Goal: Information Seeking & Learning: Check status

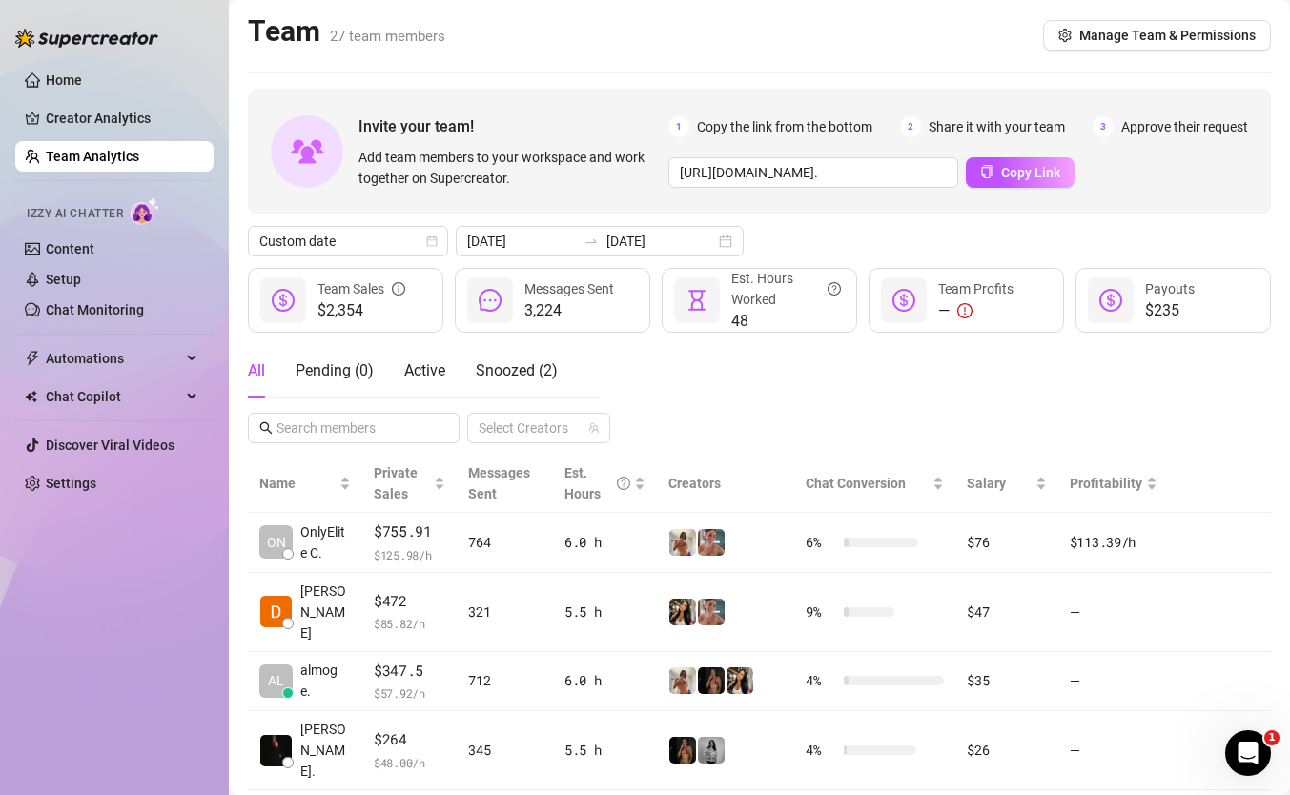
scroll to position [188, 0]
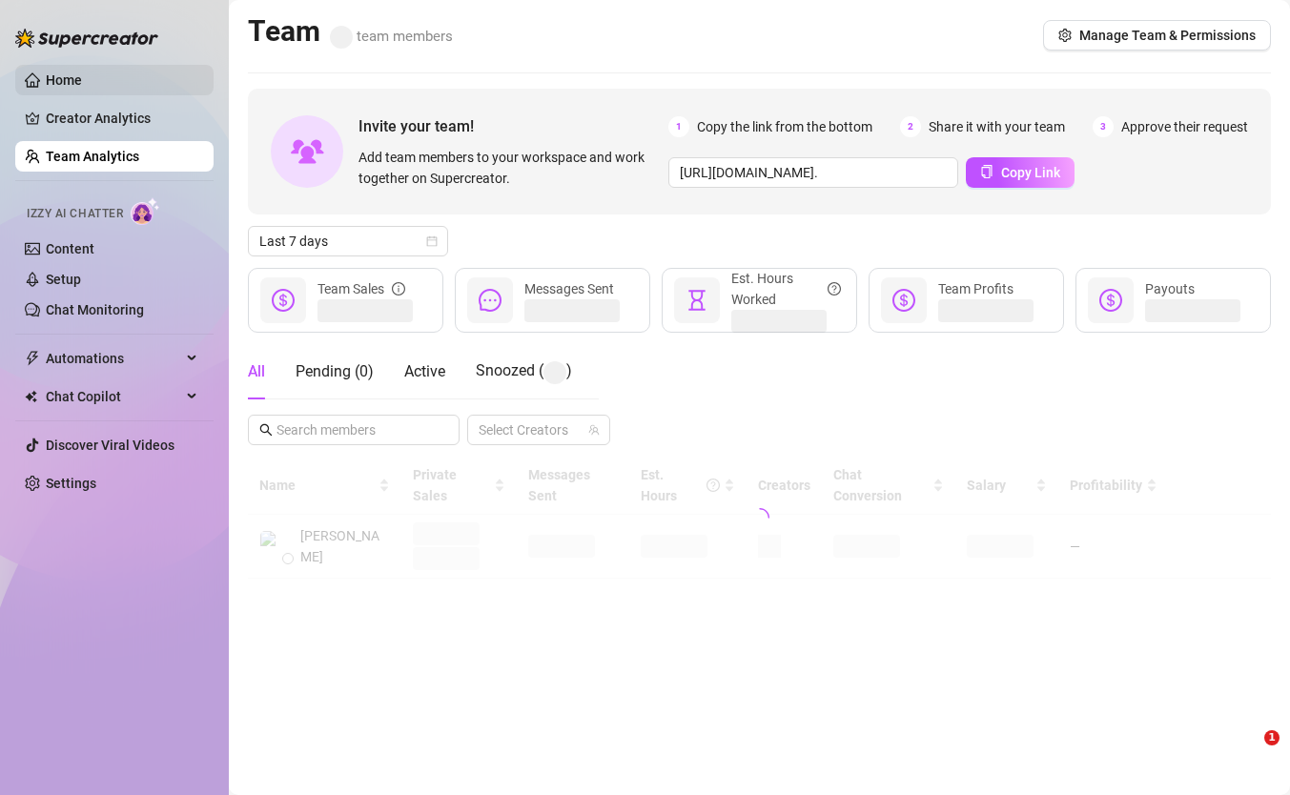
click at [82, 76] on link "Home" at bounding box center [64, 79] width 36 height 15
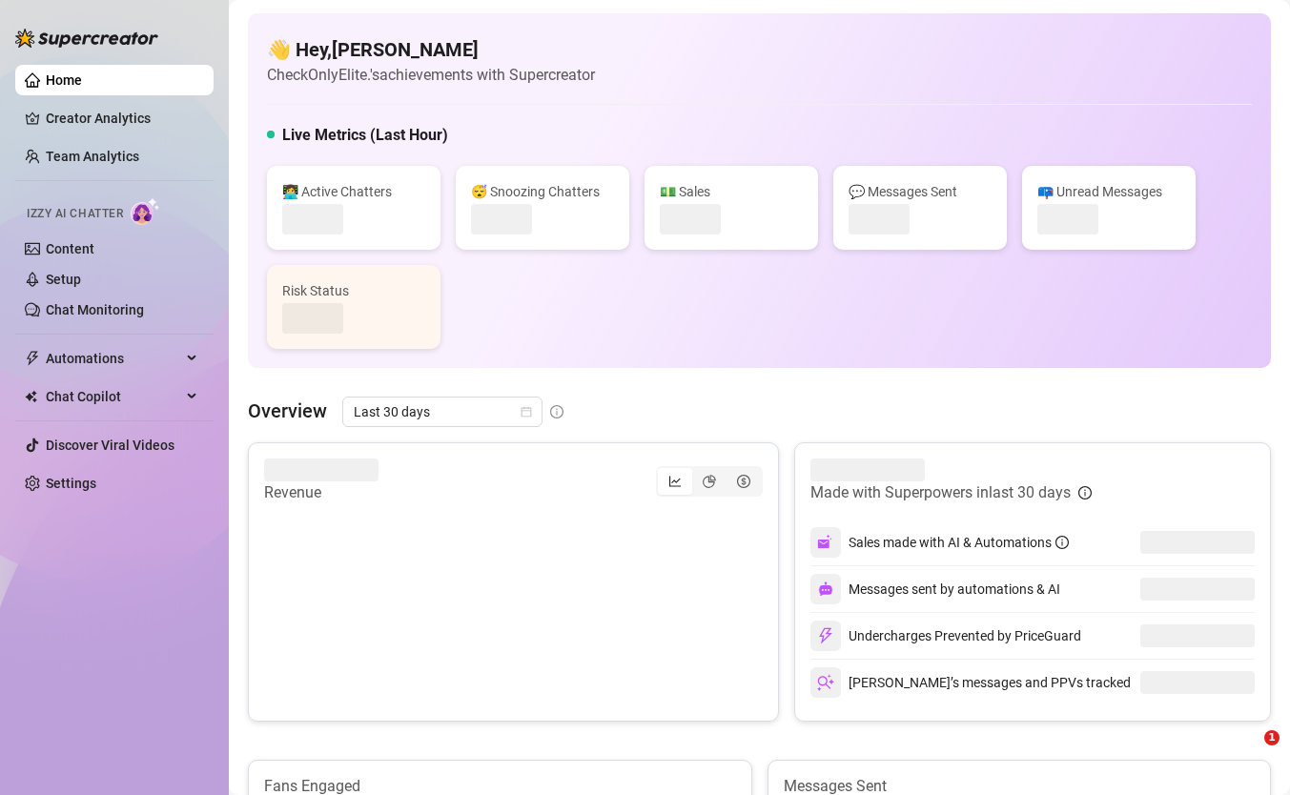
click at [82, 77] on link "Home" at bounding box center [64, 79] width 36 height 15
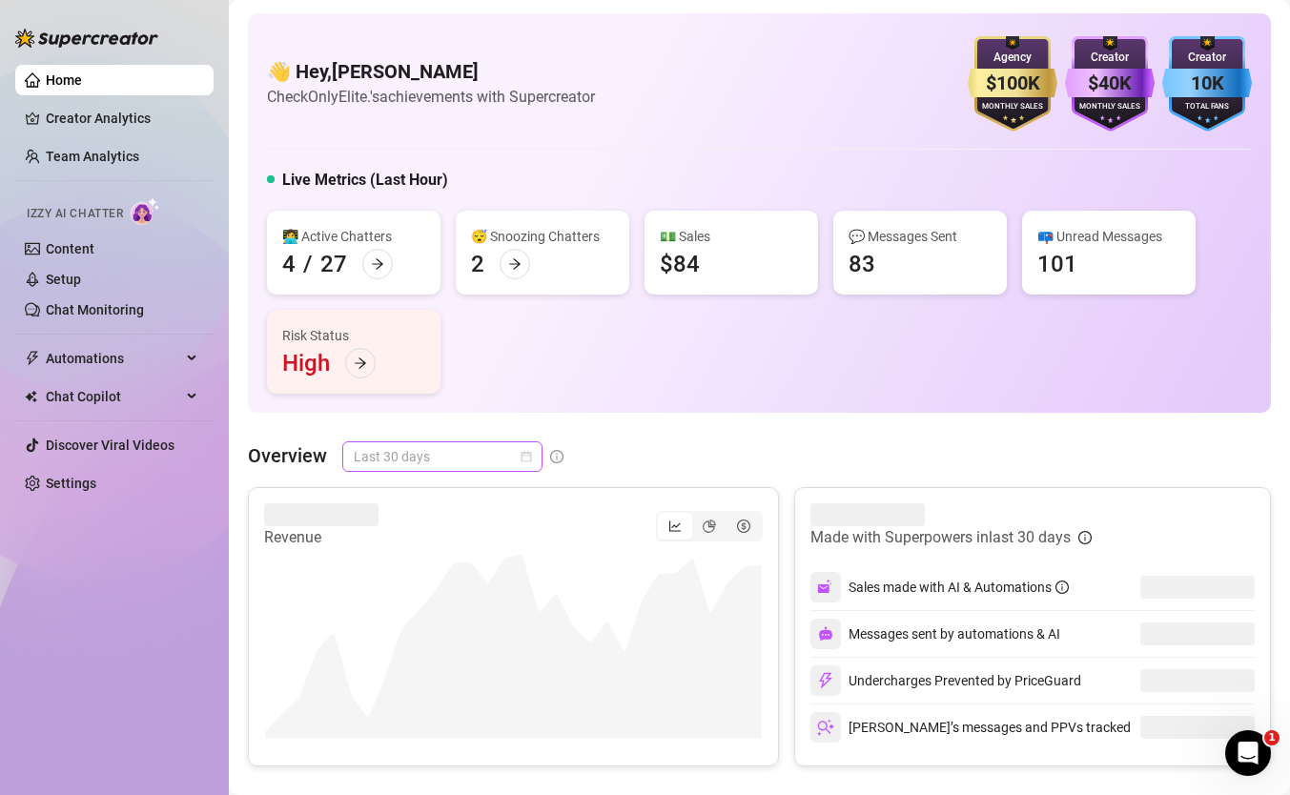
click at [517, 457] on span "Last 30 days" at bounding box center [442, 456] width 177 height 29
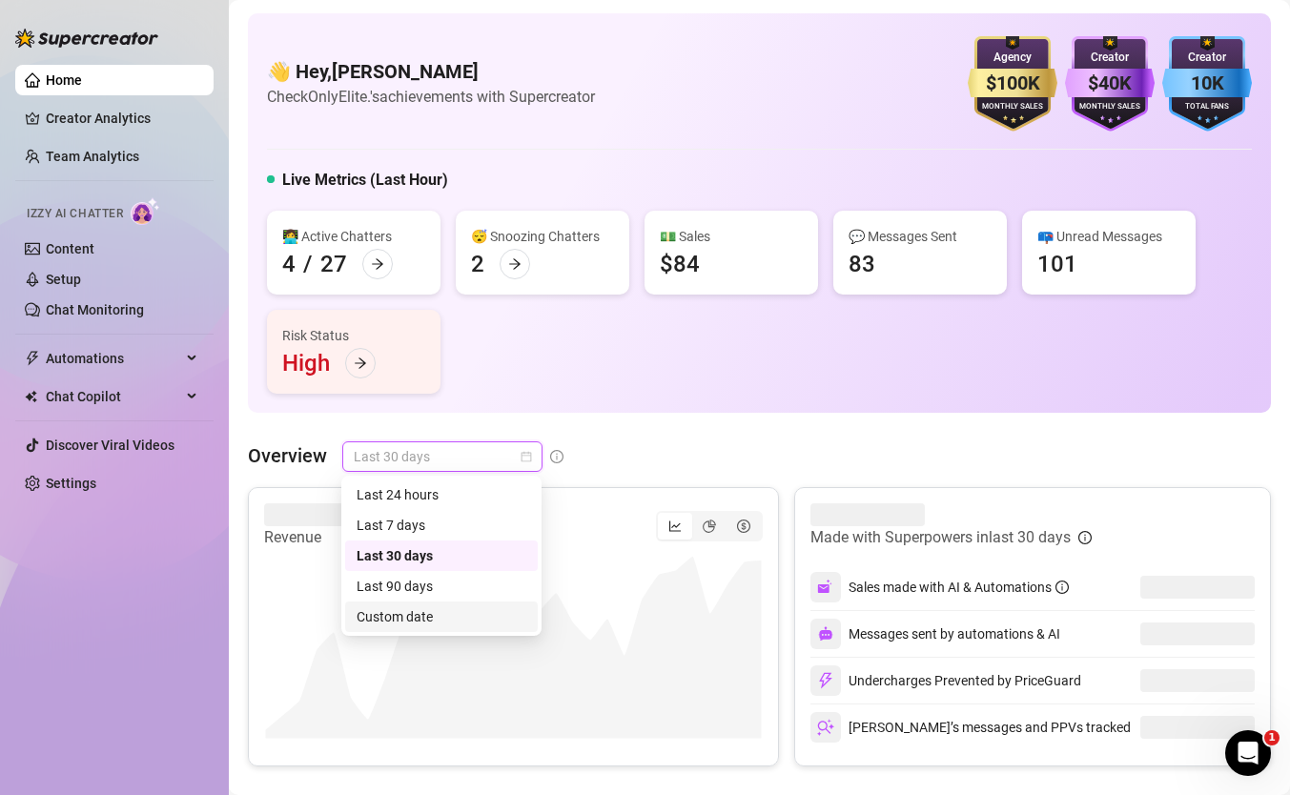
click at [483, 613] on div "Custom date" at bounding box center [442, 616] width 170 height 21
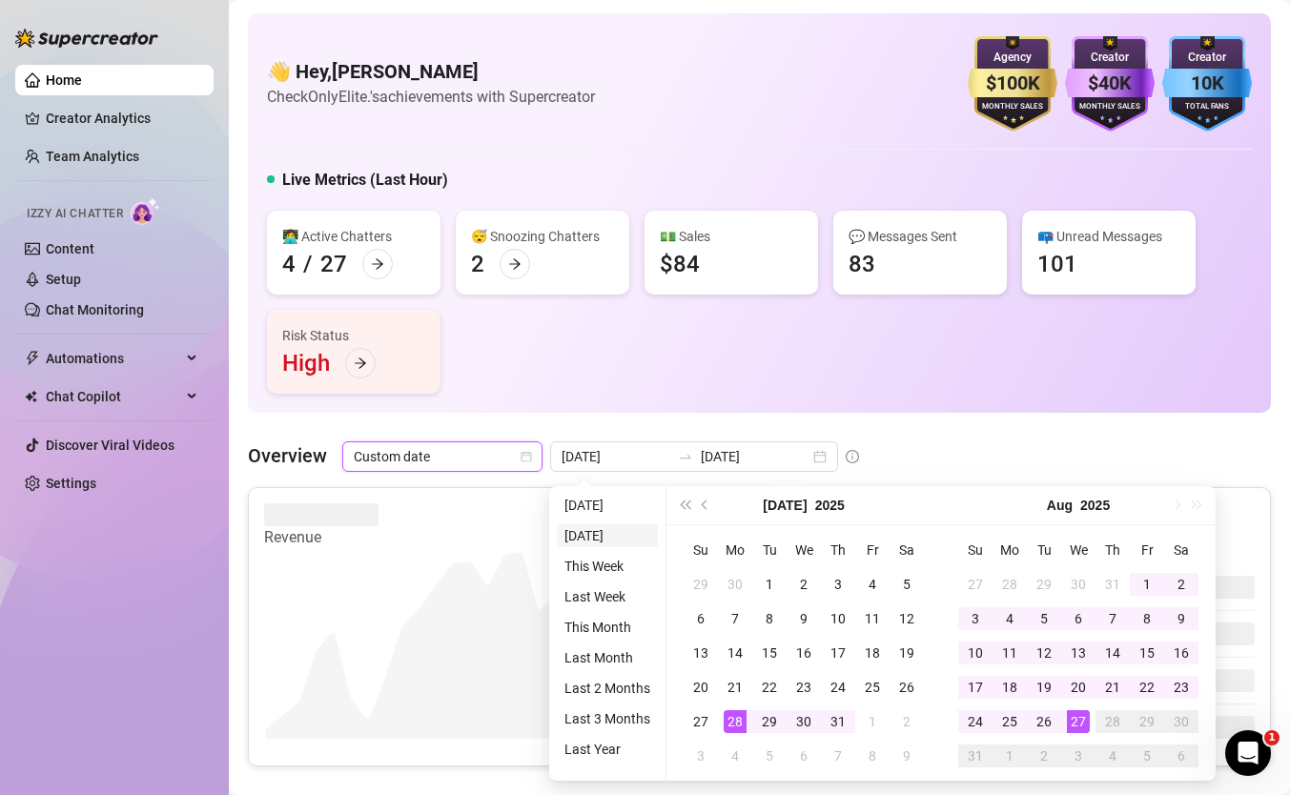
type input "[DATE]"
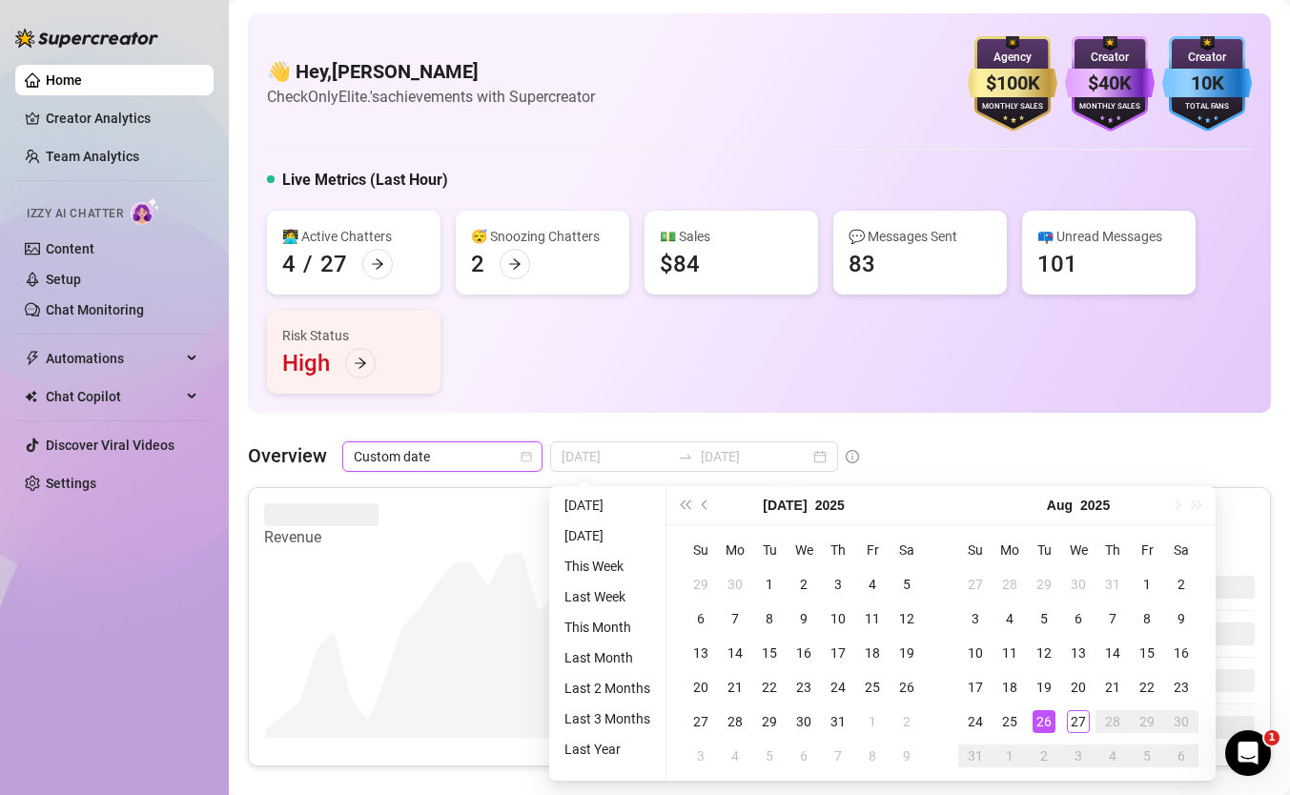
type input "[DATE]"
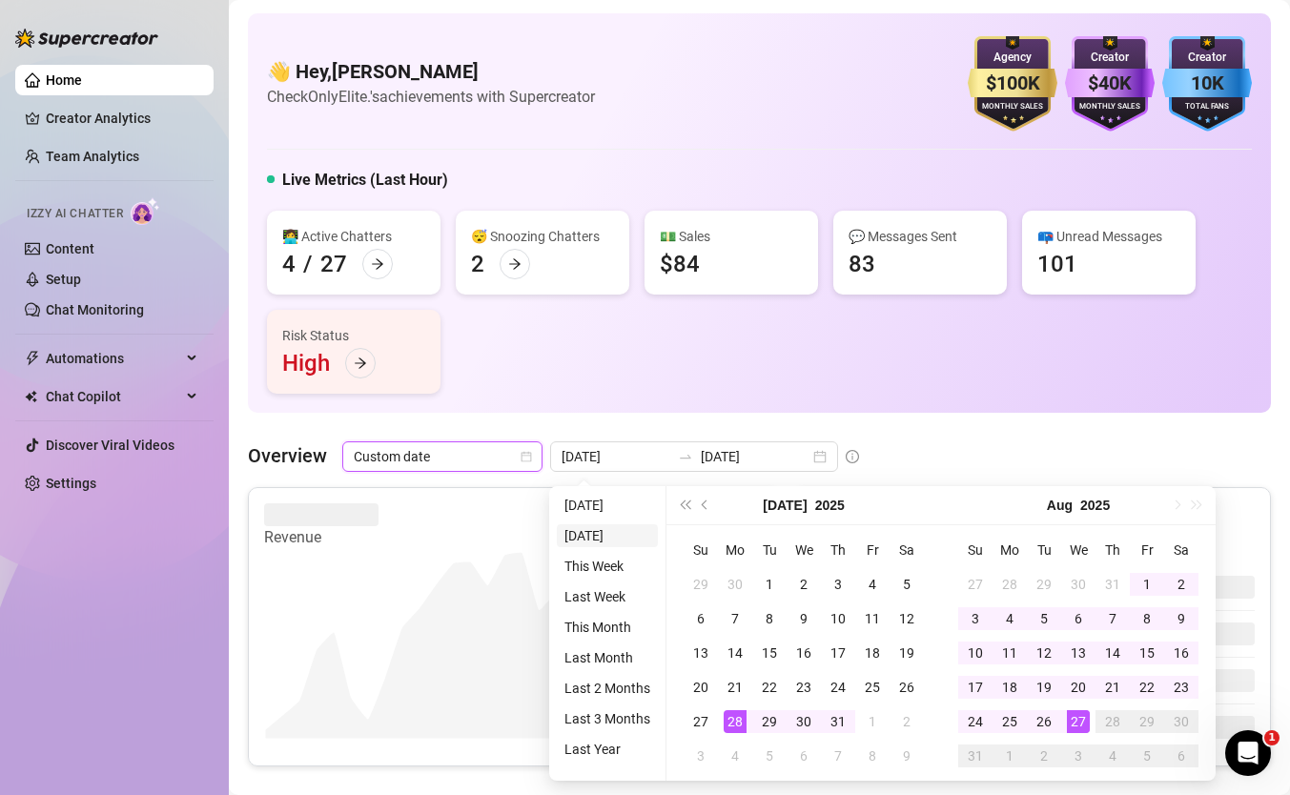
type input "[DATE]"
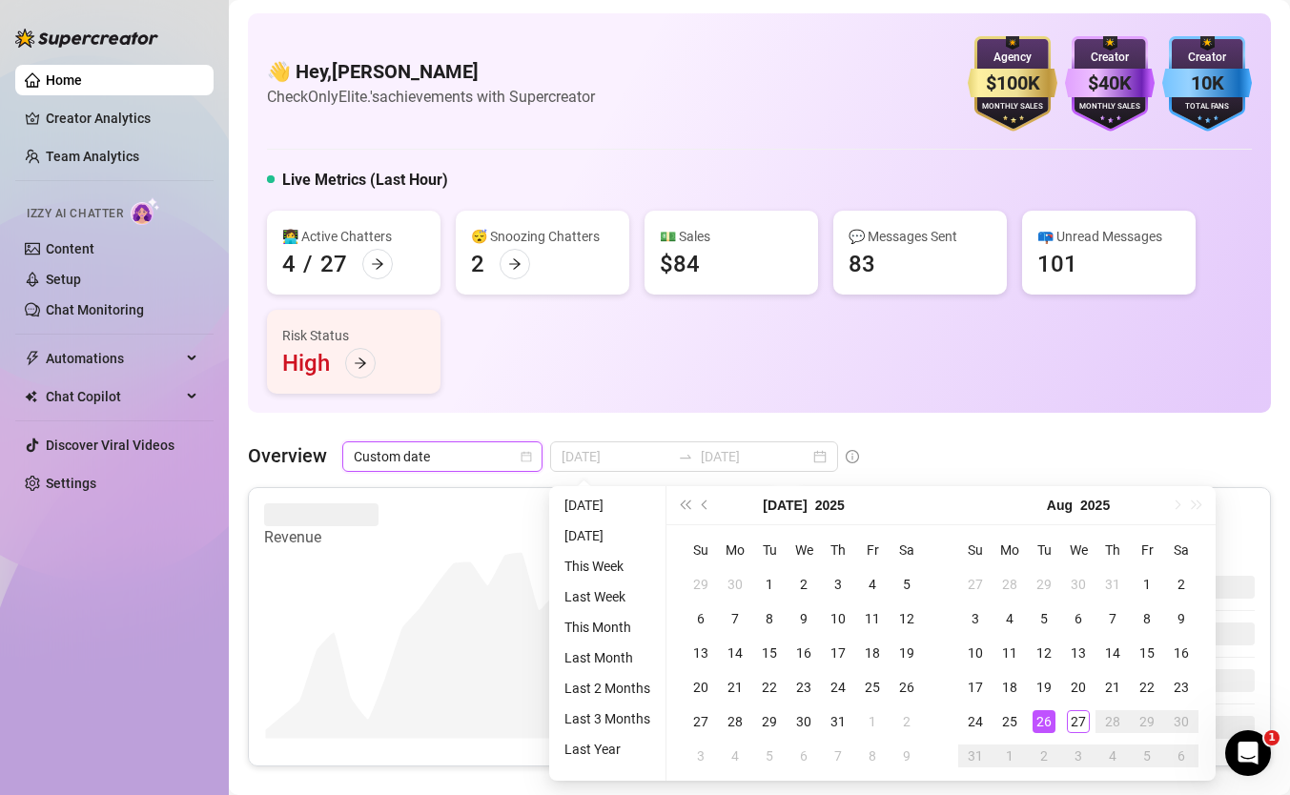
type input "[DATE]"
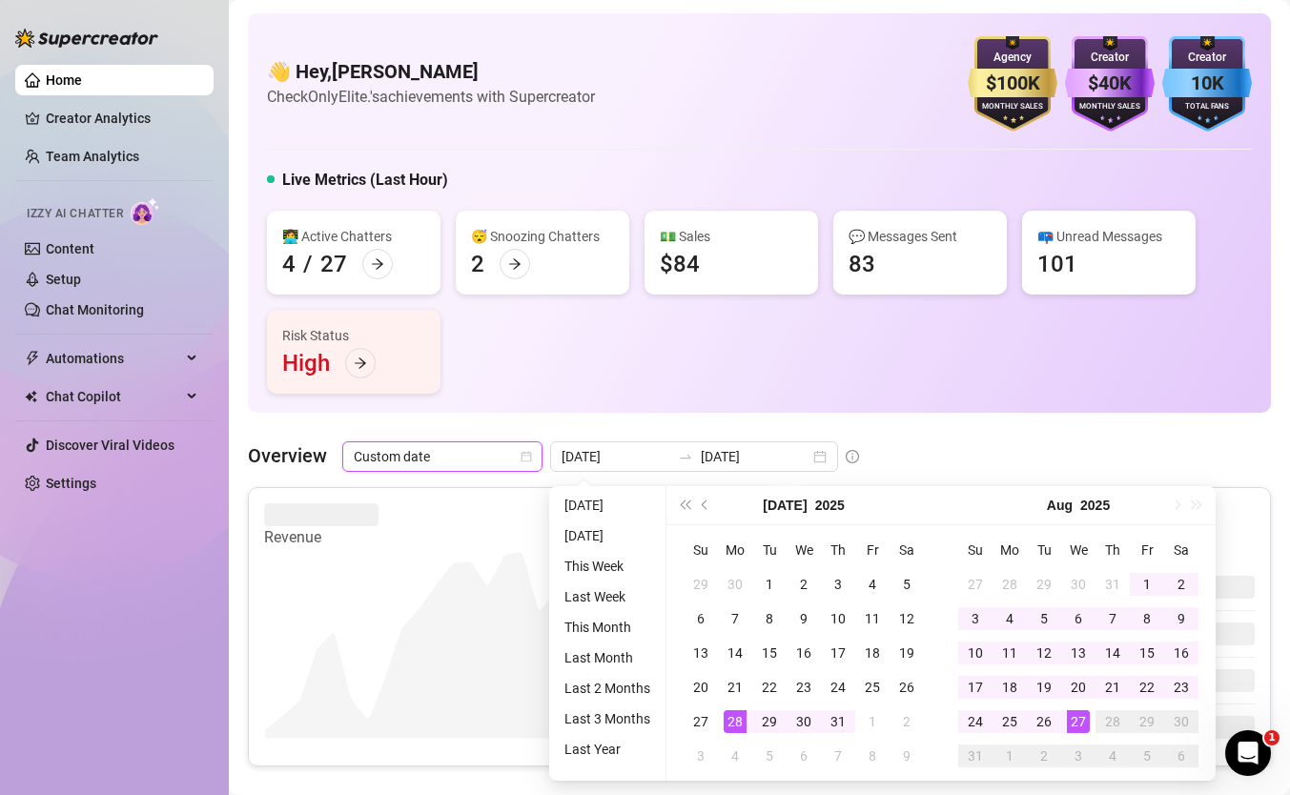
type input "[DATE]"
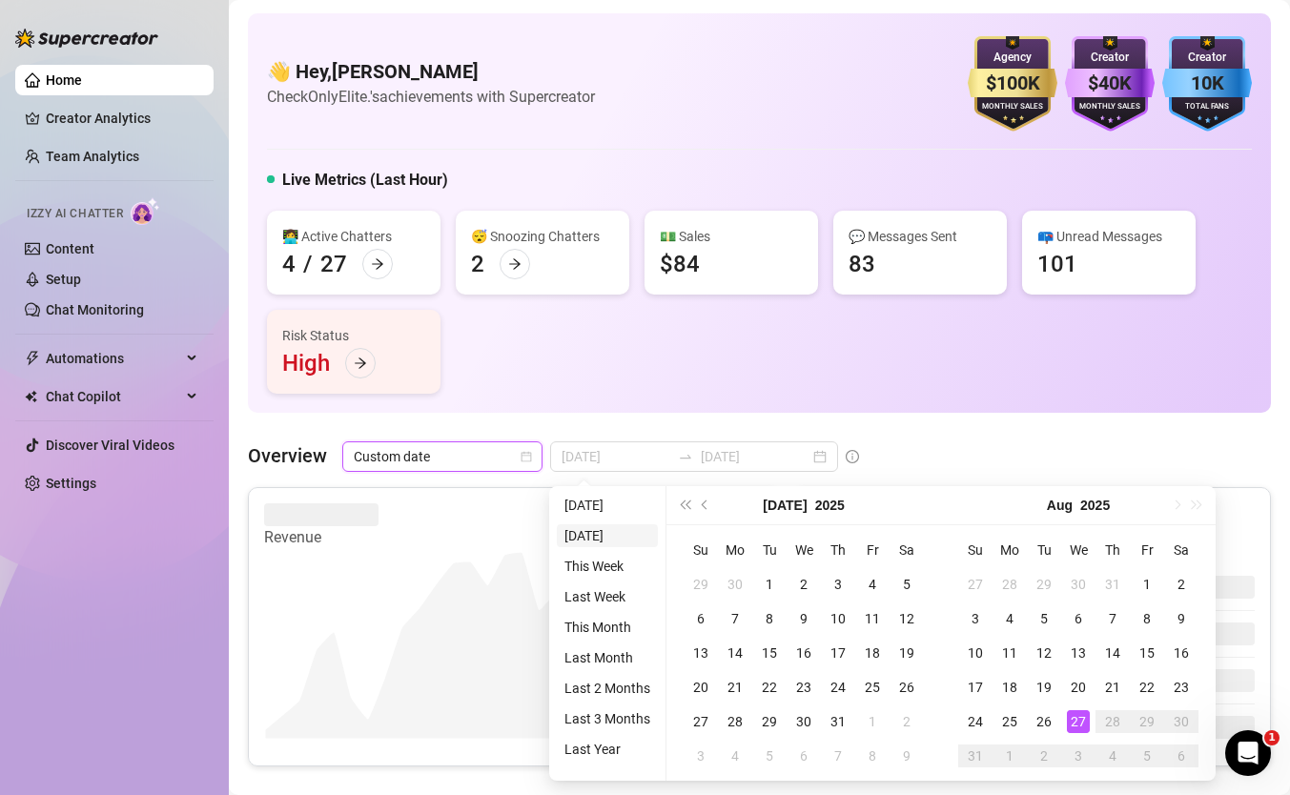
type input "[DATE]"
click at [595, 507] on li "[DATE]" at bounding box center [607, 505] width 101 height 23
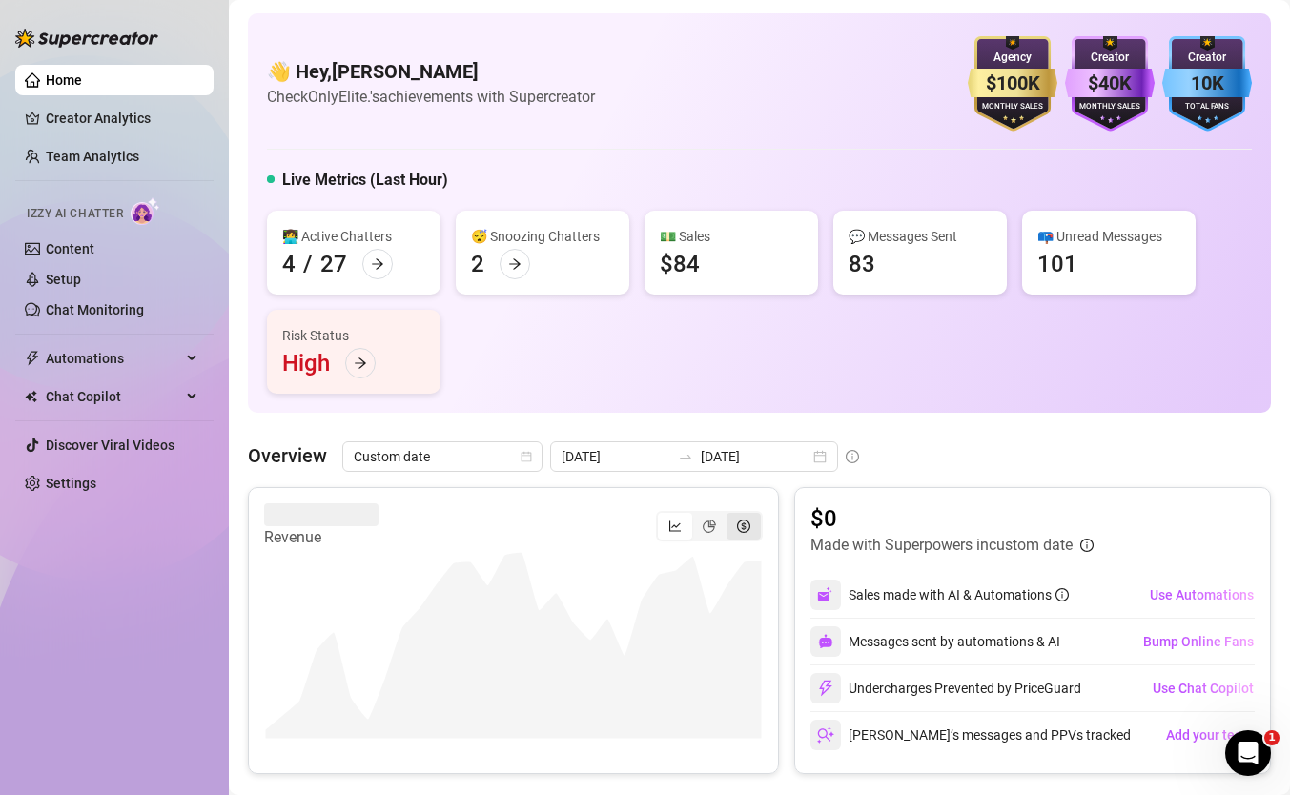
click at [733, 530] on div "segmented control" at bounding box center [744, 526] width 34 height 27
click at [731, 516] on input "segmented control" at bounding box center [731, 516] width 0 height 0
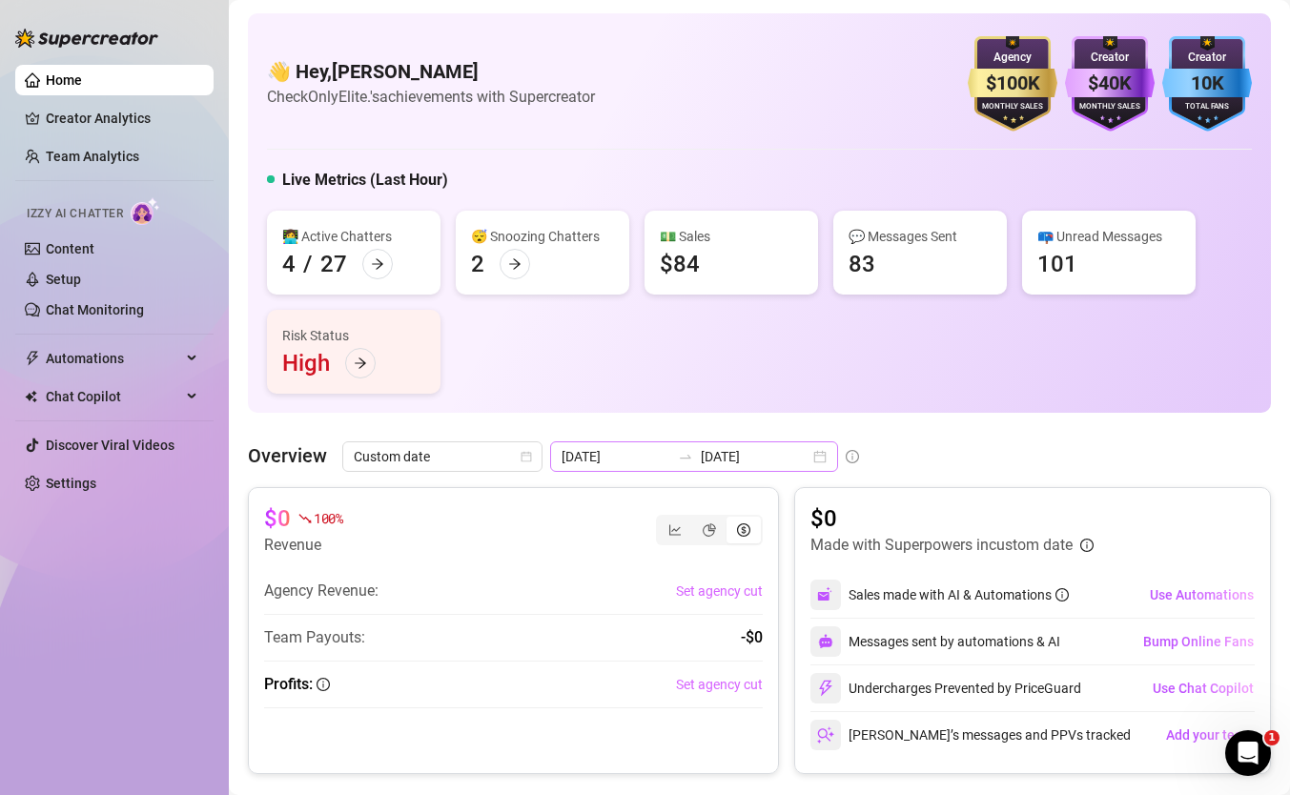
click at [564, 467] on div "[DATE] [DATE]" at bounding box center [694, 456] width 288 height 31
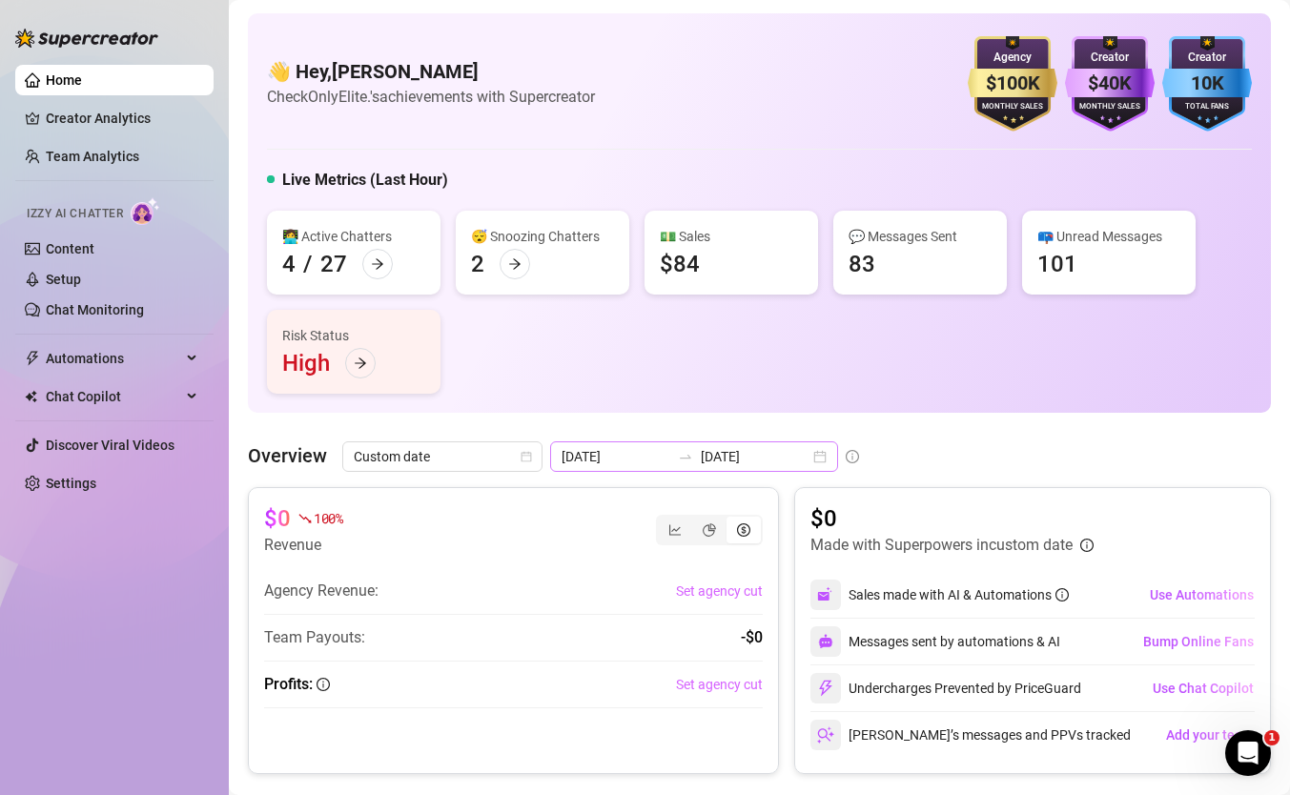
click at [670, 455] on div at bounding box center [685, 456] width 31 height 15
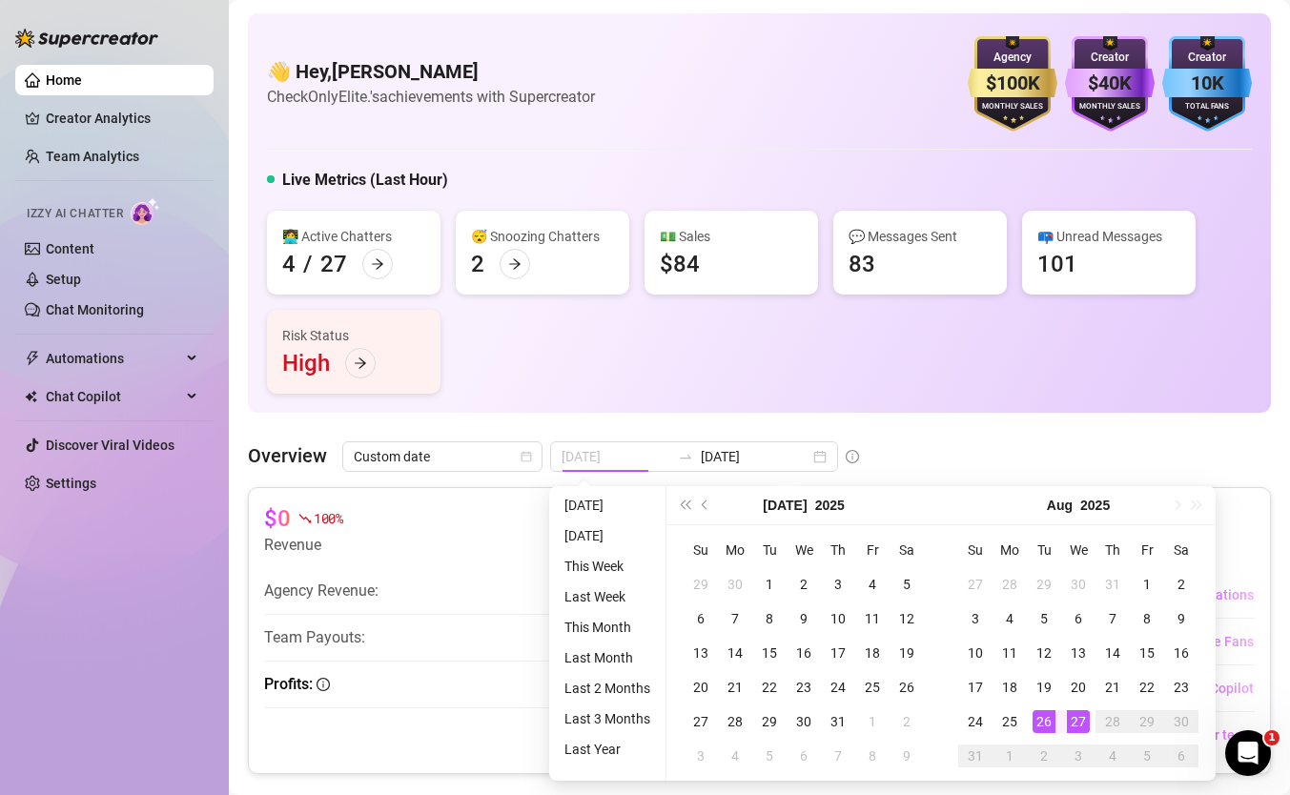
click at [1036, 720] on div "26" at bounding box center [1044, 721] width 23 height 23
click at [1076, 720] on div "27" at bounding box center [1078, 721] width 23 height 23
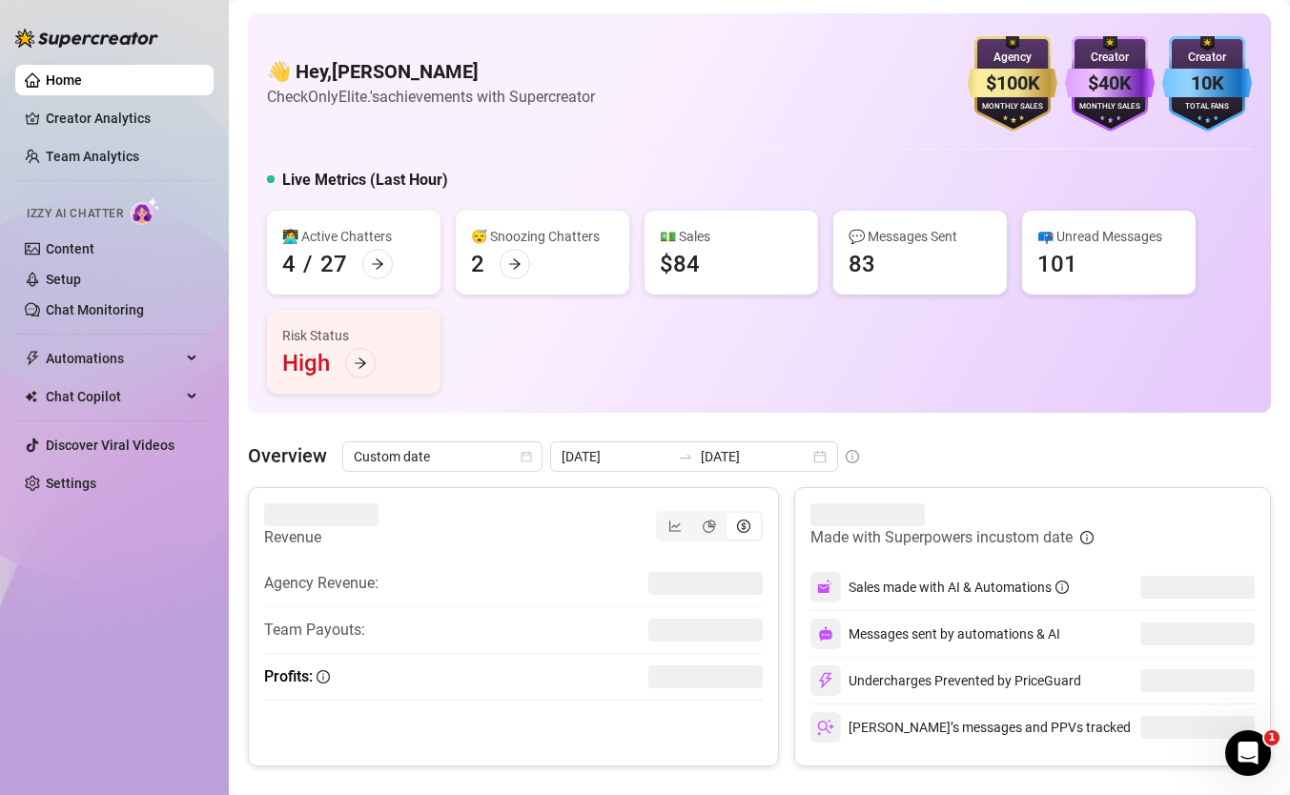
click at [962, 397] on div "👋 Hey, [PERSON_NAME] Check OnlyElite.'s achievements with Supercreator $100K Ag…" at bounding box center [759, 213] width 1023 height 400
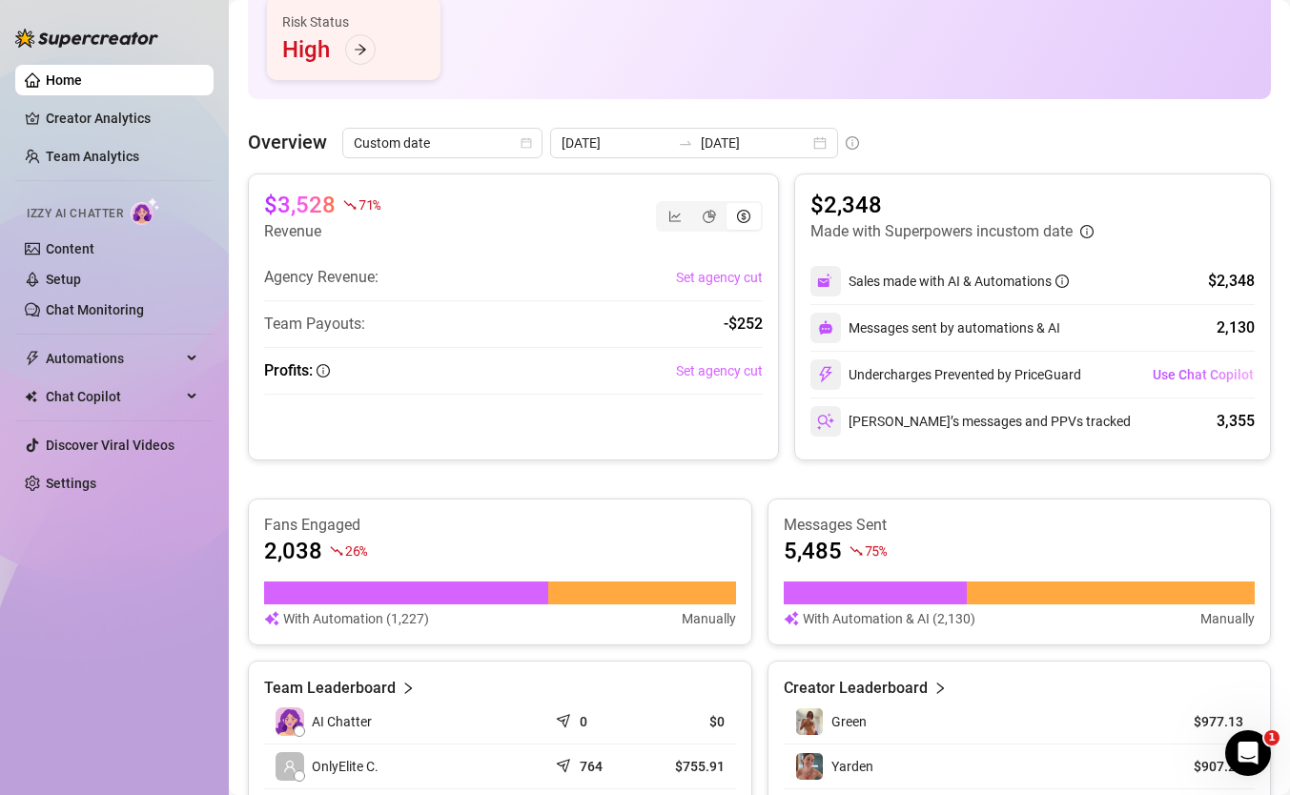
scroll to position [326, 0]
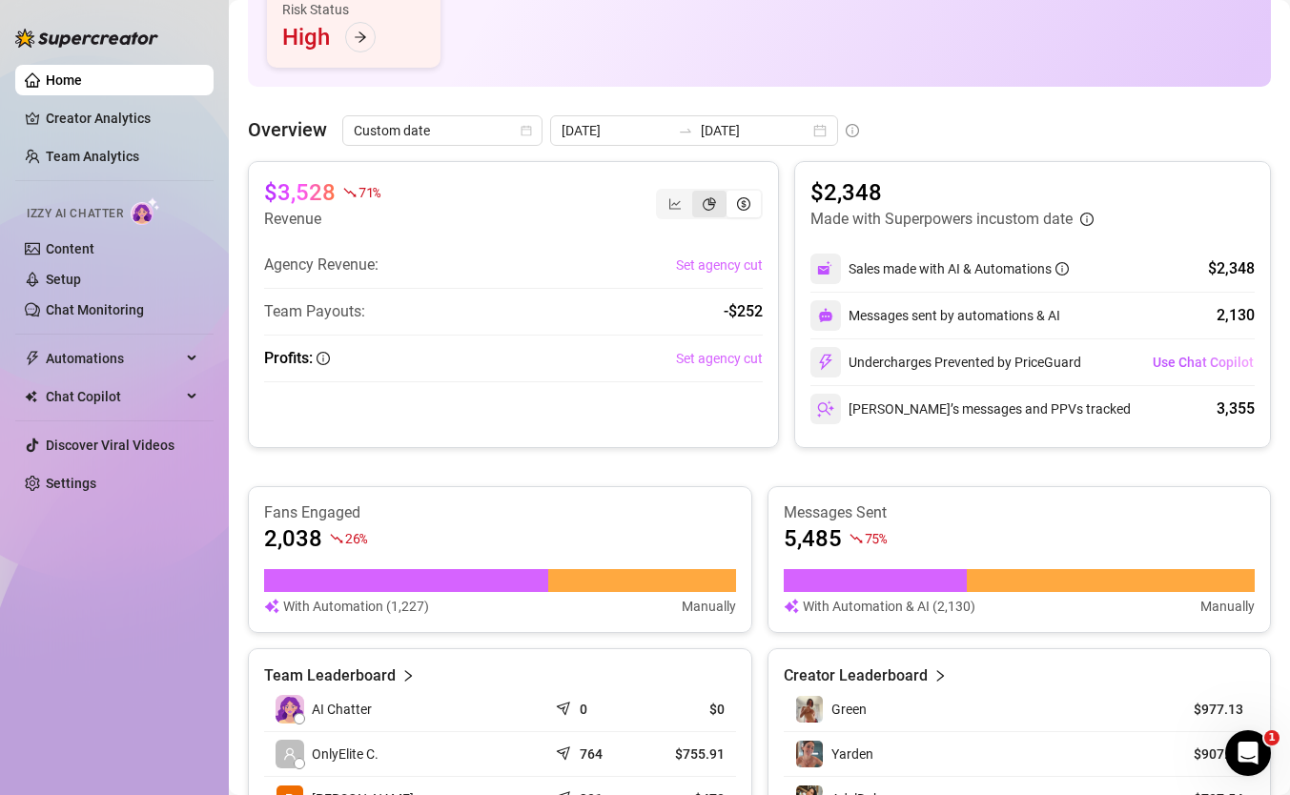
click at [694, 203] on div "segmented control" at bounding box center [709, 204] width 34 height 27
click at [697, 194] on input "segmented control" at bounding box center [697, 194] width 0 height 0
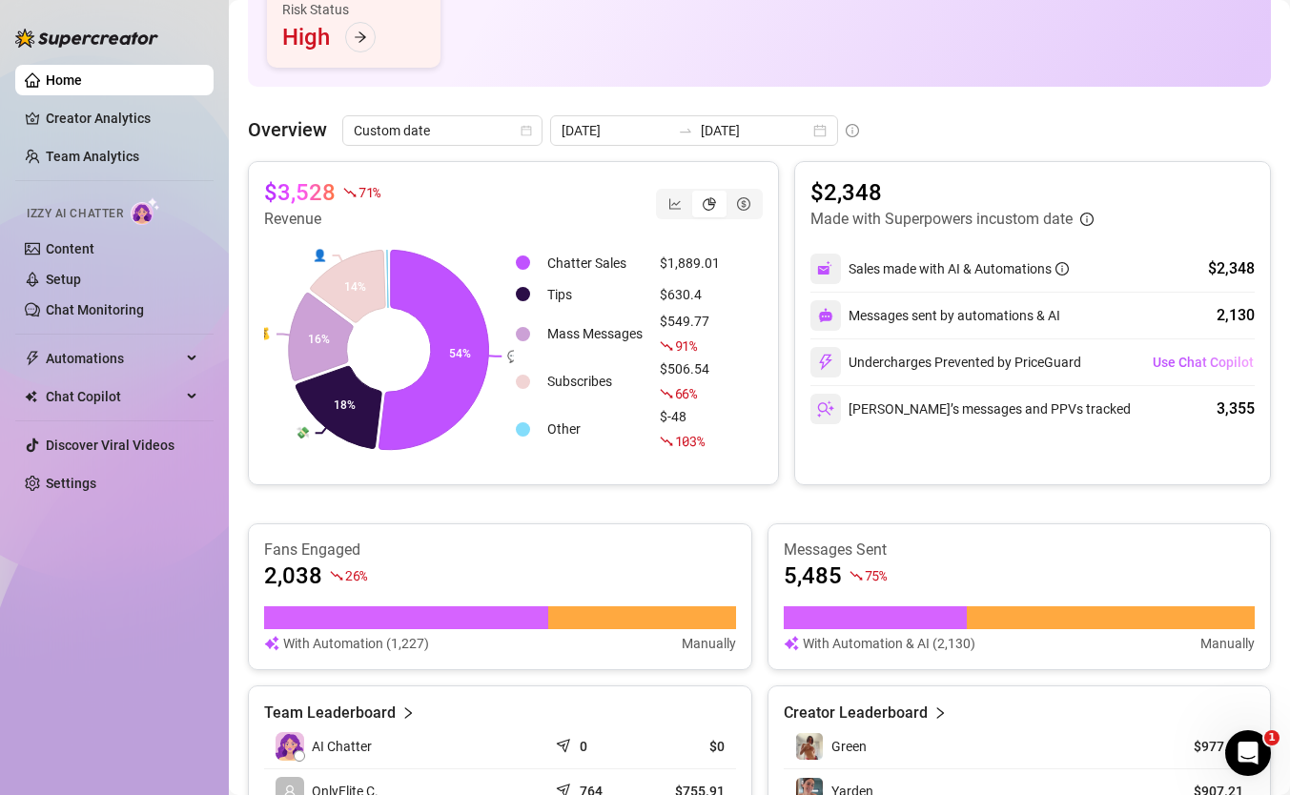
click at [622, 112] on div "👋 Hey, [PERSON_NAME] Check OnlyElite.'s achievements with Supercreator $100K Ag…" at bounding box center [759, 784] width 1023 height 2195
click at [618, 123] on input "[DATE]" at bounding box center [616, 130] width 109 height 21
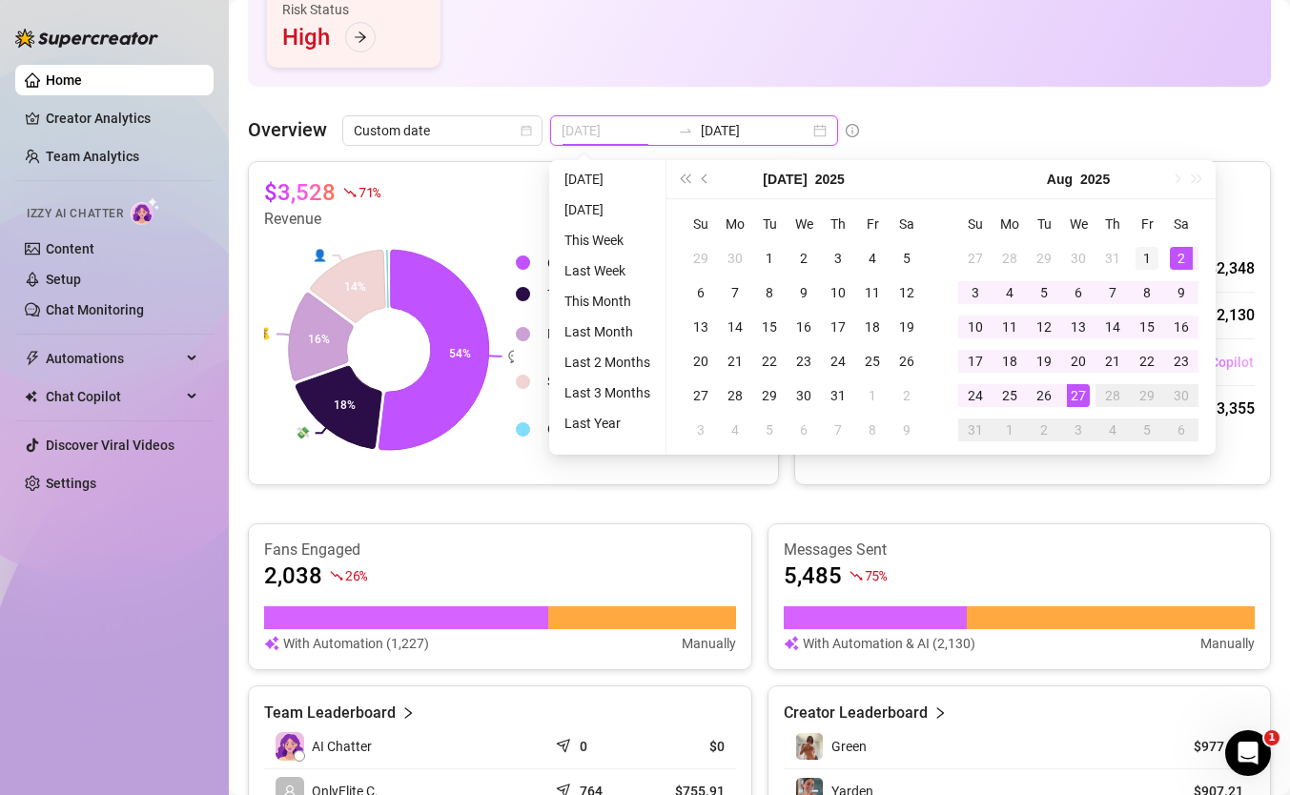
type input "[DATE]"
click at [1144, 254] on div "1" at bounding box center [1147, 258] width 23 height 23
type input "[DATE]"
click at [1083, 384] on div "27" at bounding box center [1078, 395] width 23 height 23
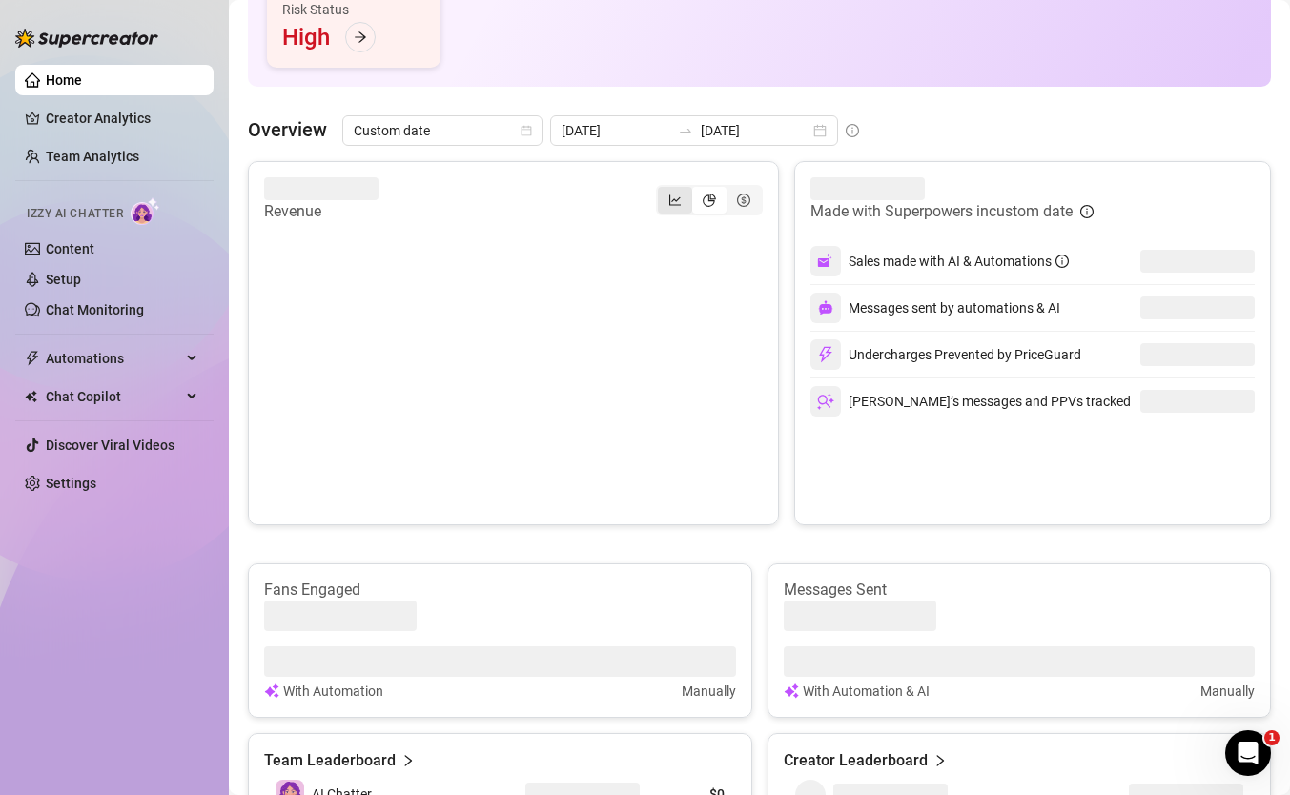
click at [673, 201] on icon "line-chart" at bounding box center [674, 200] width 13 height 13
click at [663, 190] on input "segmented control" at bounding box center [663, 190] width 0 height 0
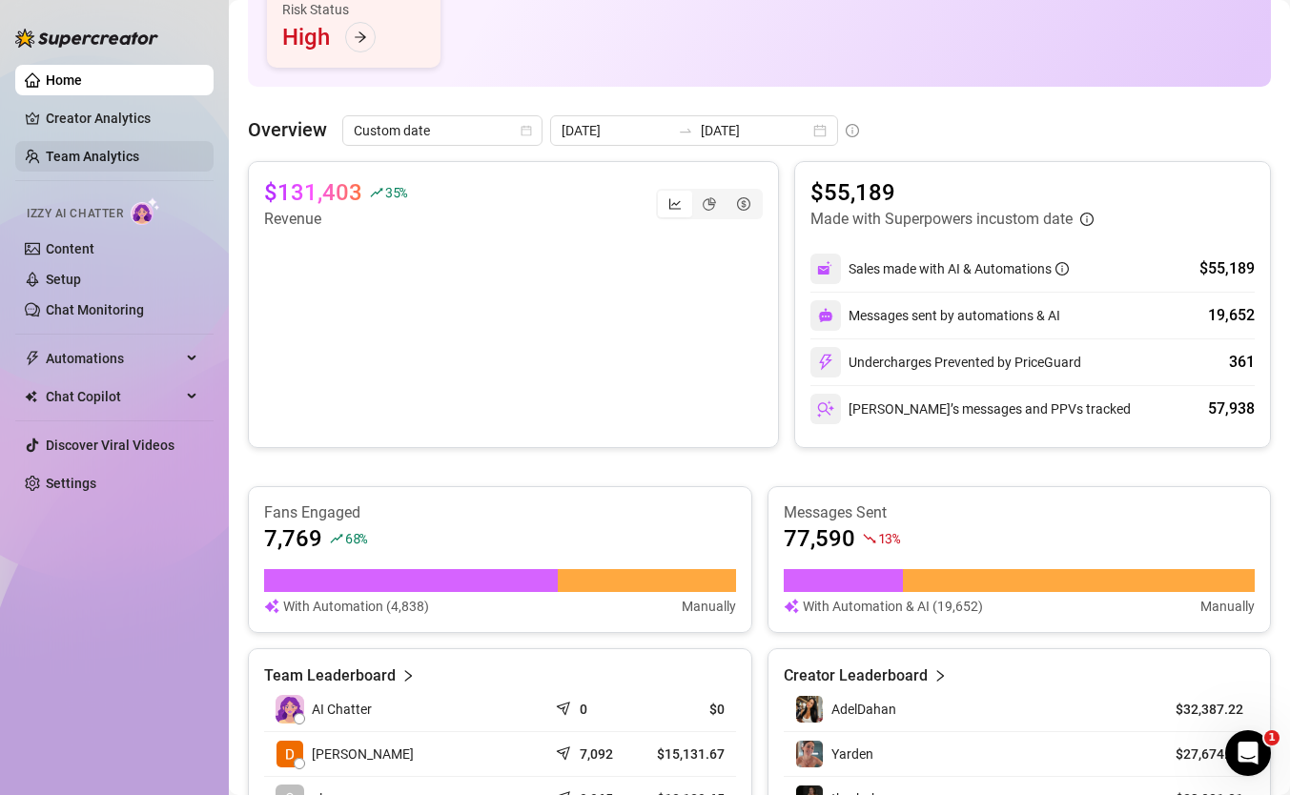
click at [125, 150] on link "Team Analytics" at bounding box center [92, 156] width 93 height 15
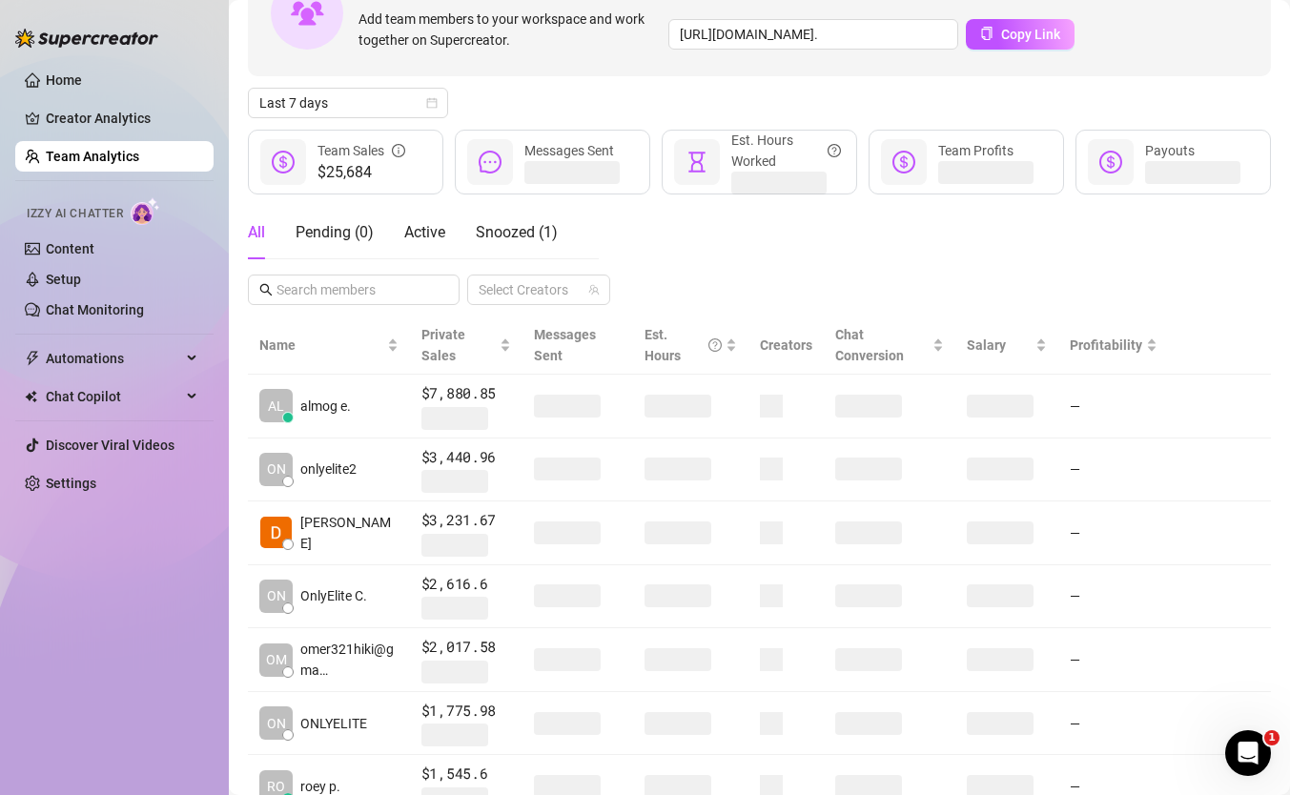
scroll to position [100, 0]
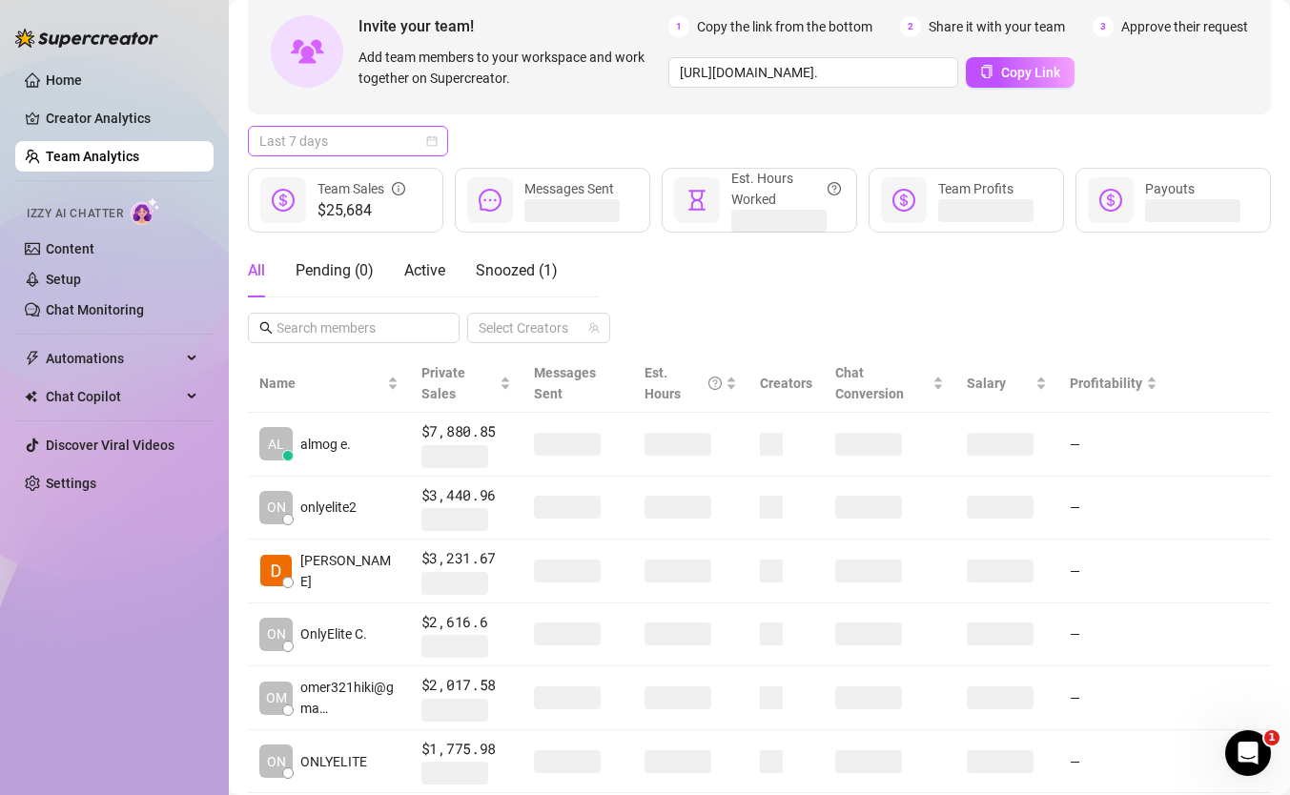
click at [369, 126] on div "Last 7 days" at bounding box center [348, 141] width 200 height 31
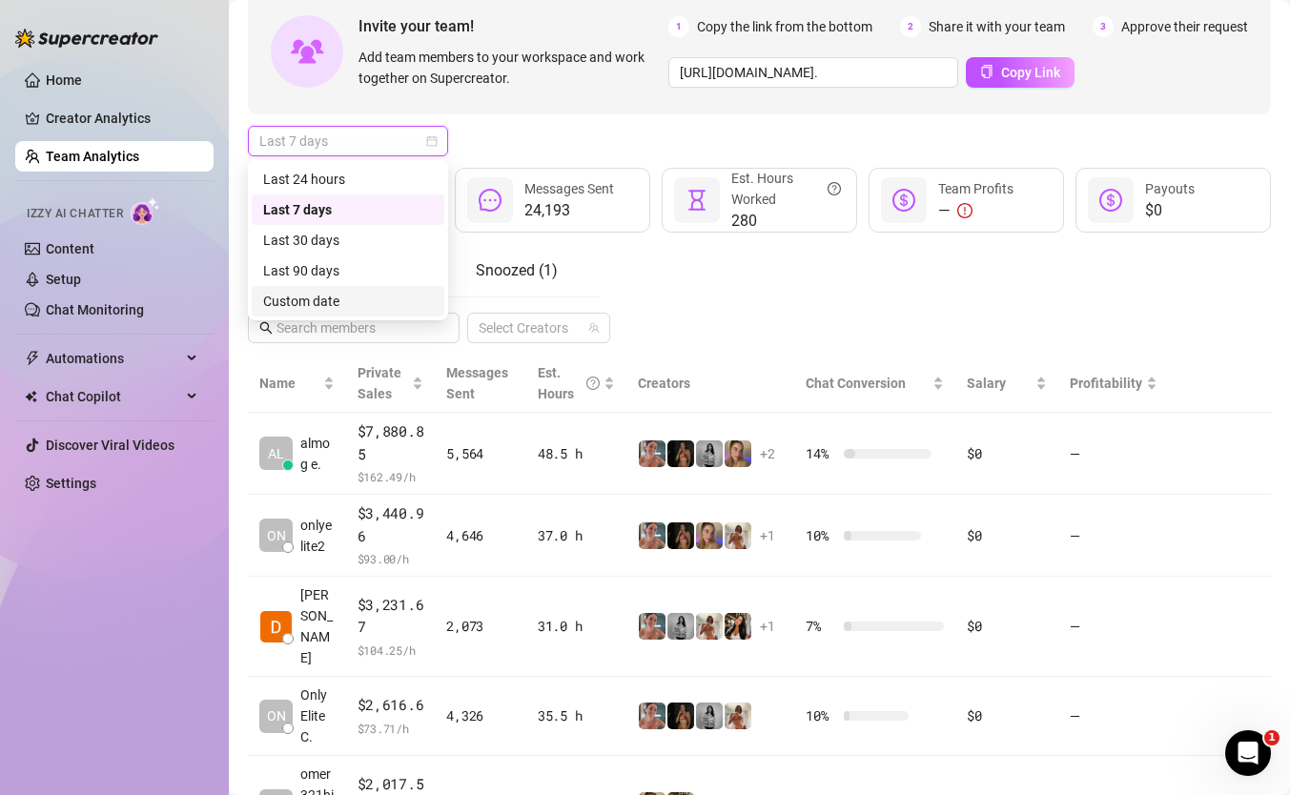
click at [376, 300] on div "Custom date" at bounding box center [348, 301] width 170 height 21
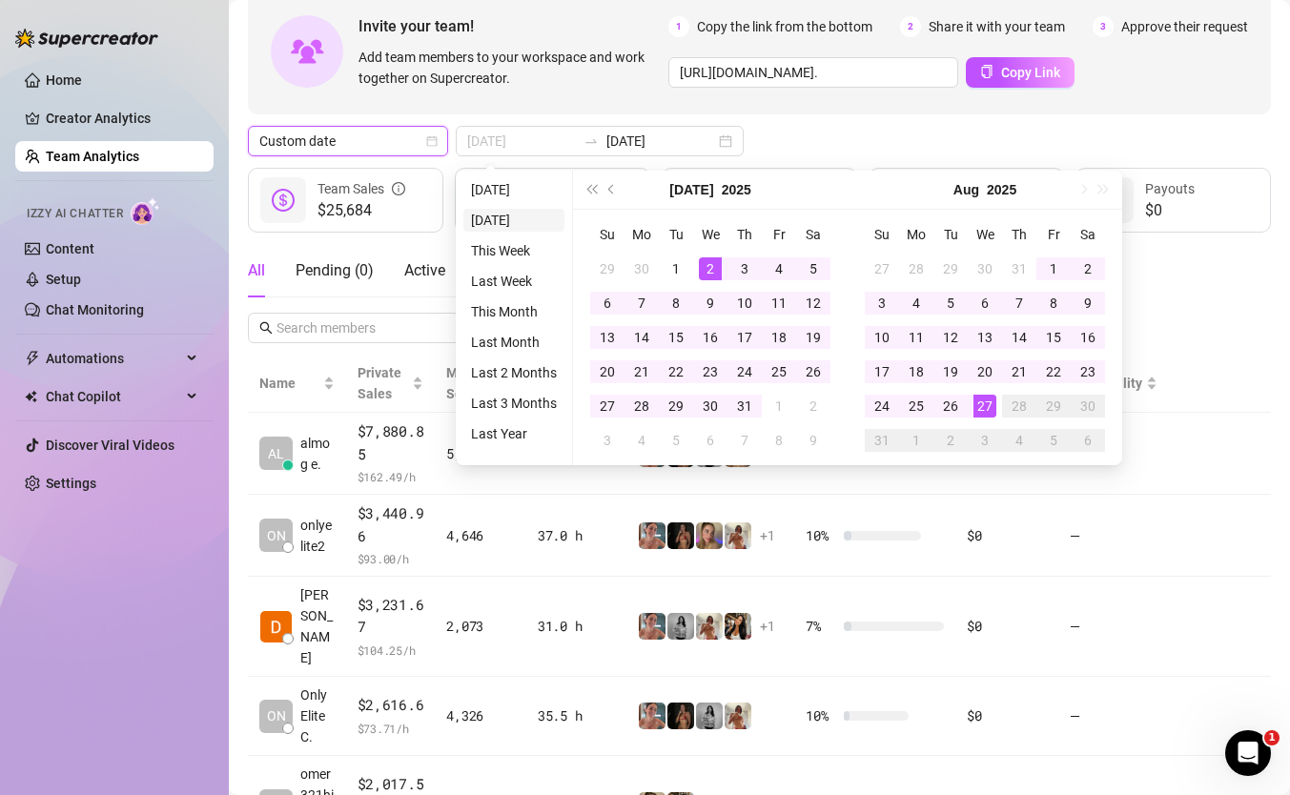
type input "[DATE]"
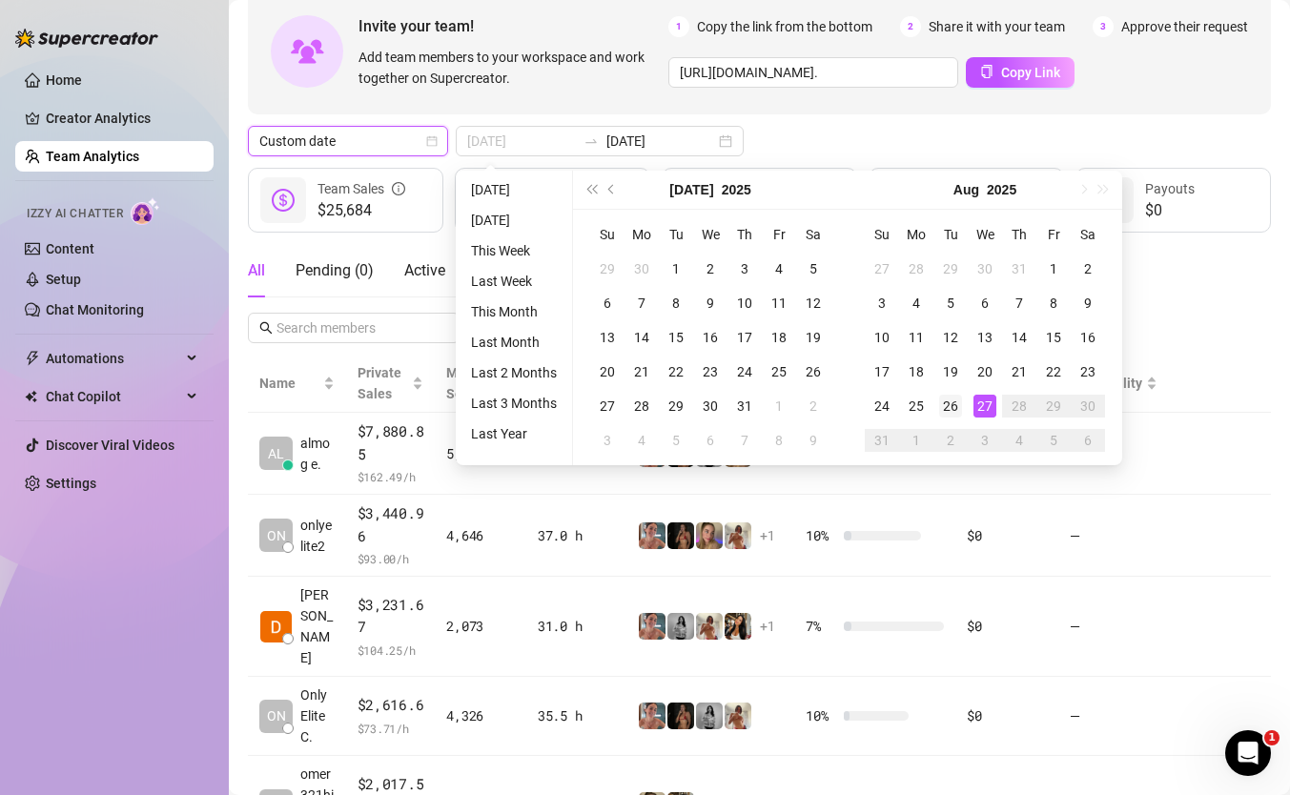
type input "[DATE]"
click at [951, 400] on div "26" at bounding box center [950, 406] width 23 height 23
click at [988, 413] on div "27" at bounding box center [985, 406] width 23 height 23
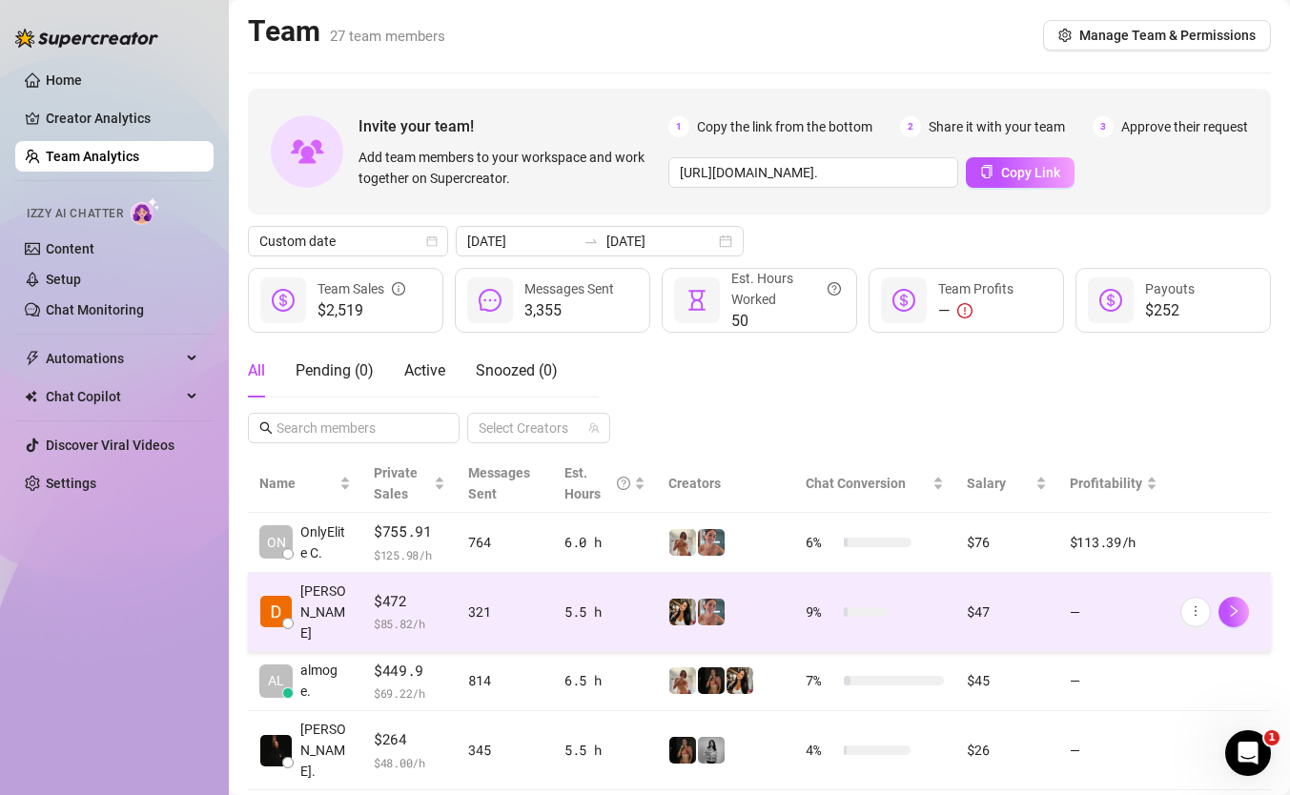
scroll to position [73, 0]
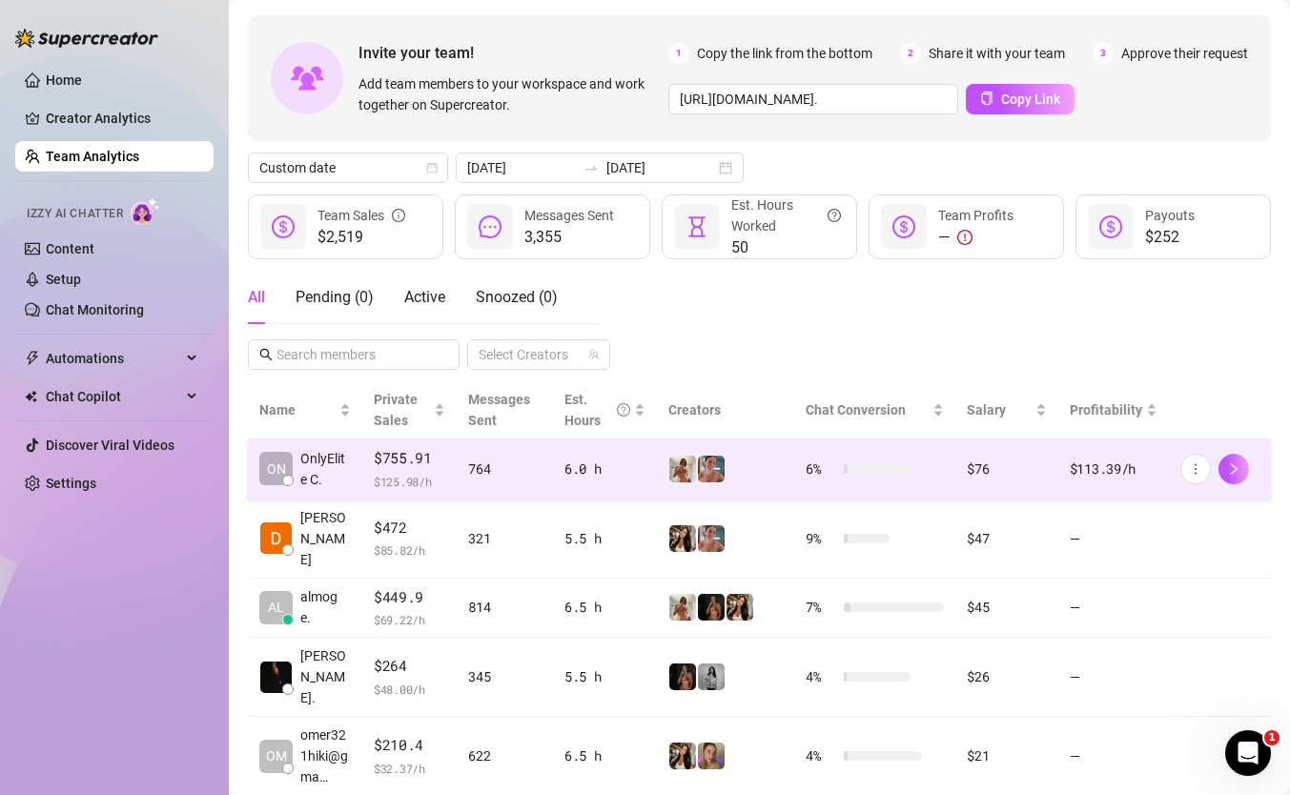
click at [389, 447] on span "$755.91" at bounding box center [410, 458] width 72 height 23
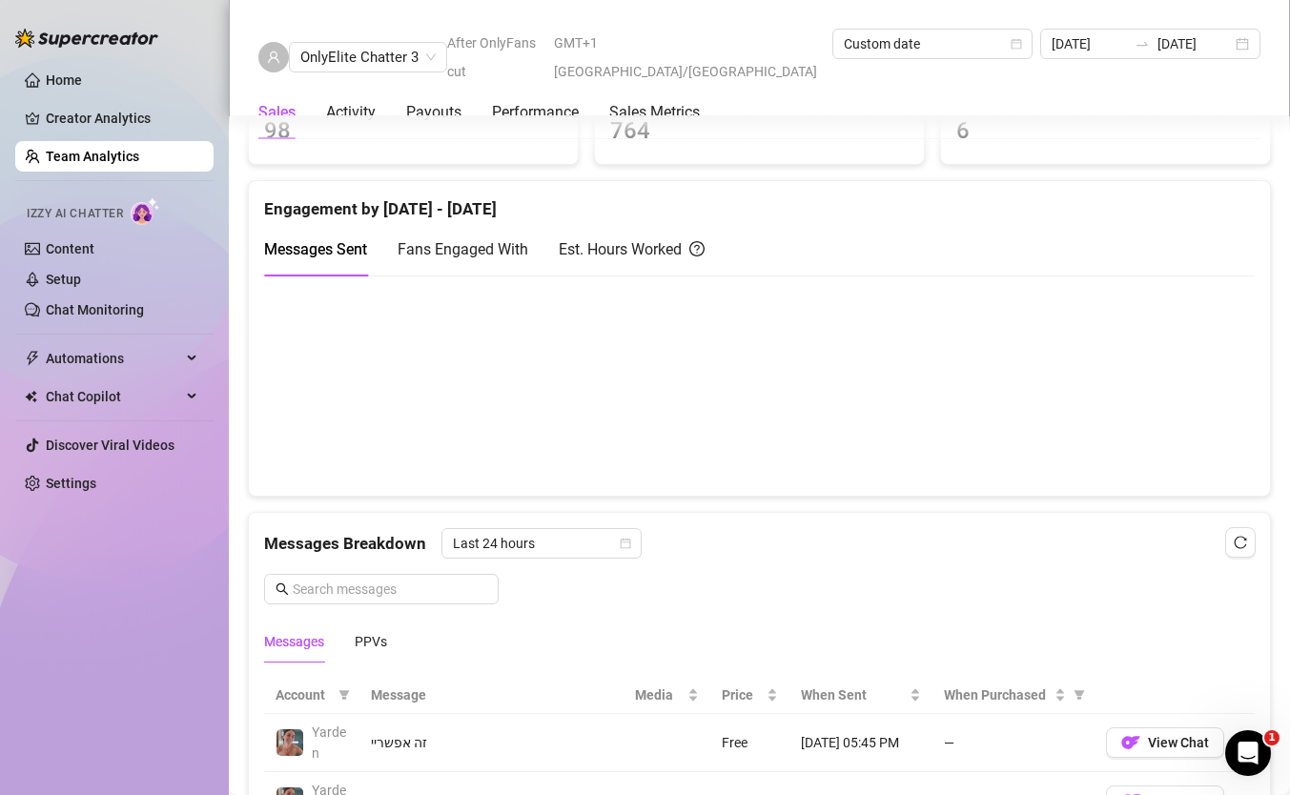
scroll to position [933, 0]
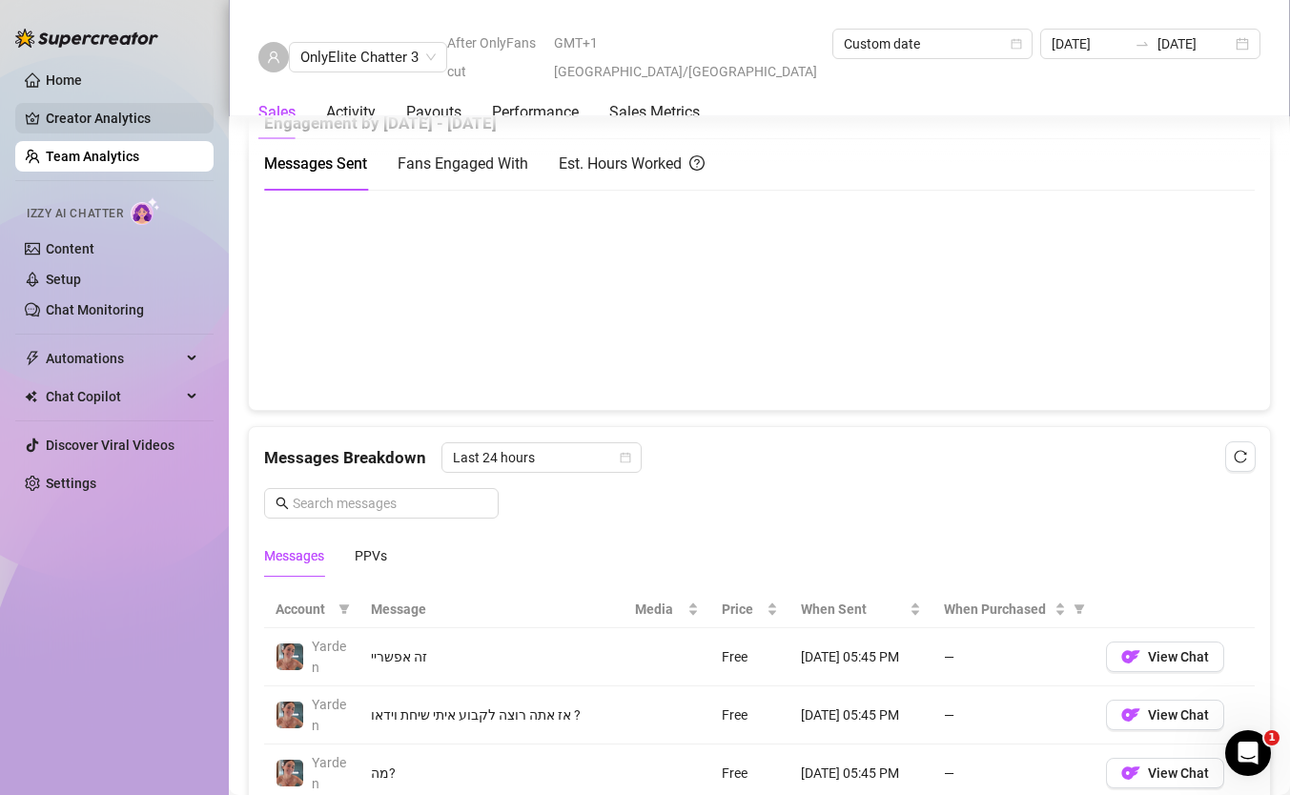
click at [130, 125] on link "Creator Analytics" at bounding box center [122, 118] width 153 height 31
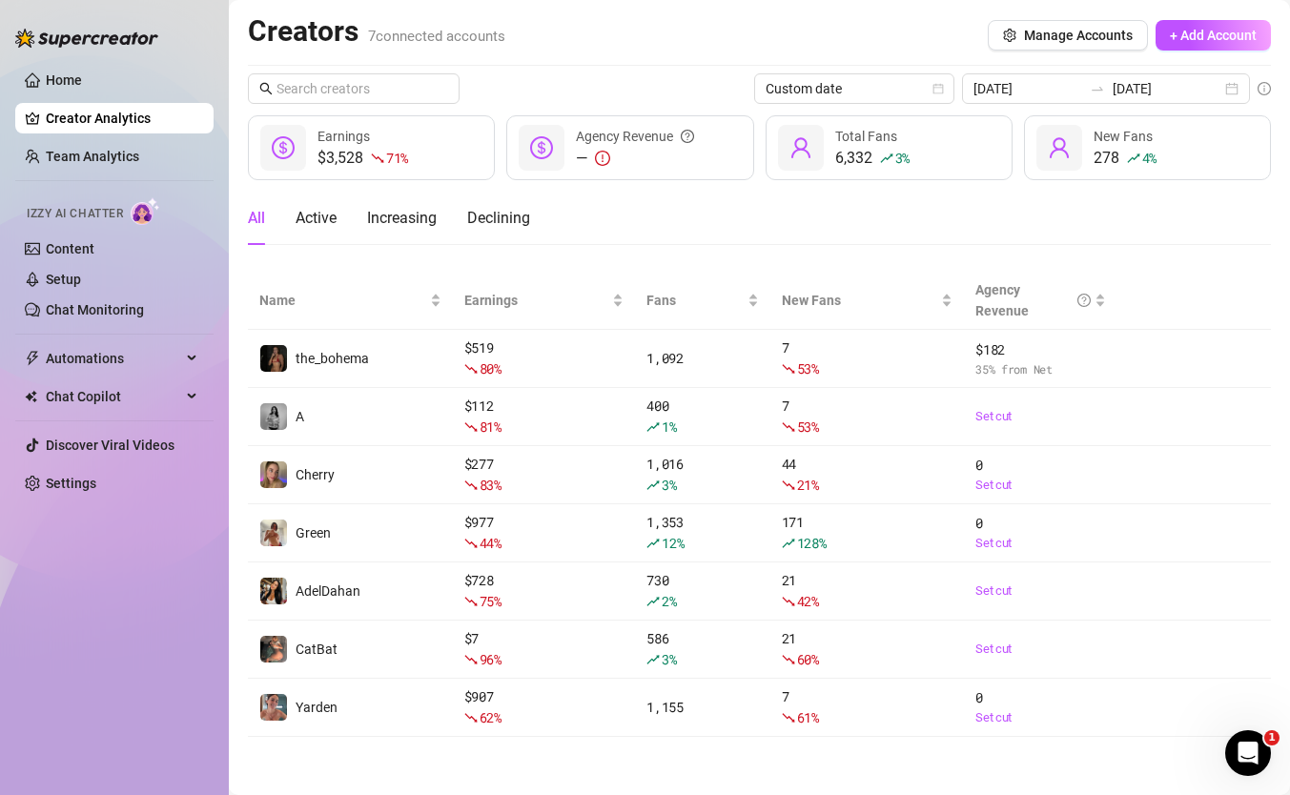
click at [130, 111] on link "Creator Analytics" at bounding box center [122, 118] width 153 height 31
click at [82, 72] on link "Home" at bounding box center [64, 79] width 36 height 15
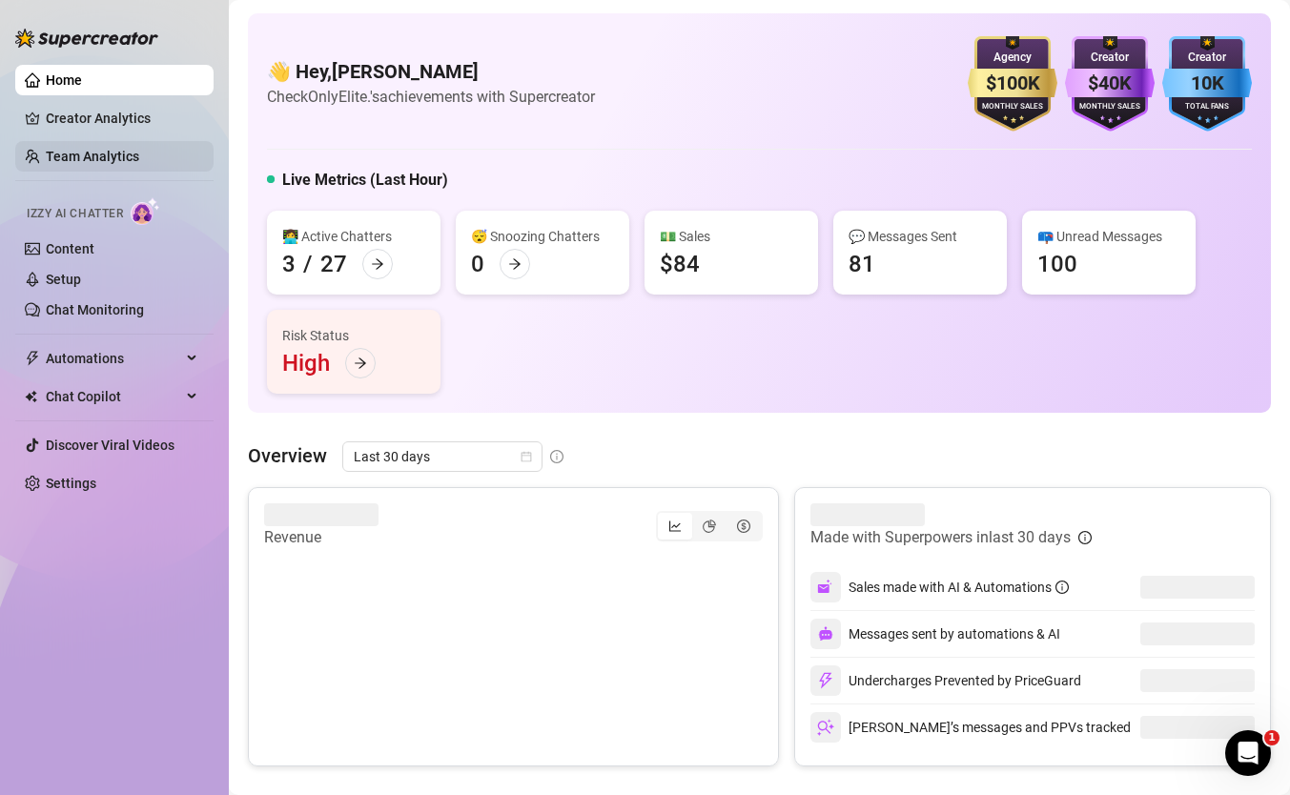
click at [124, 161] on link "Team Analytics" at bounding box center [92, 156] width 93 height 15
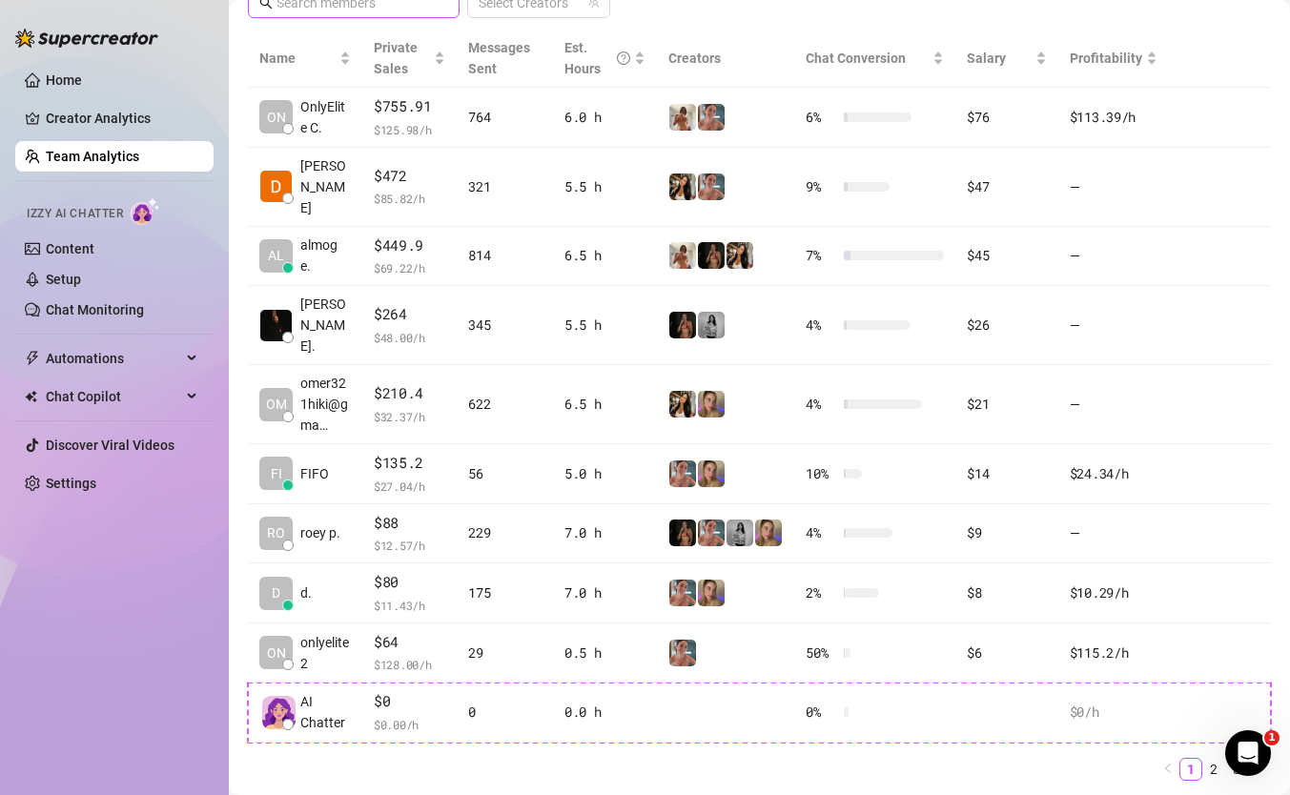
scroll to position [434, 0]
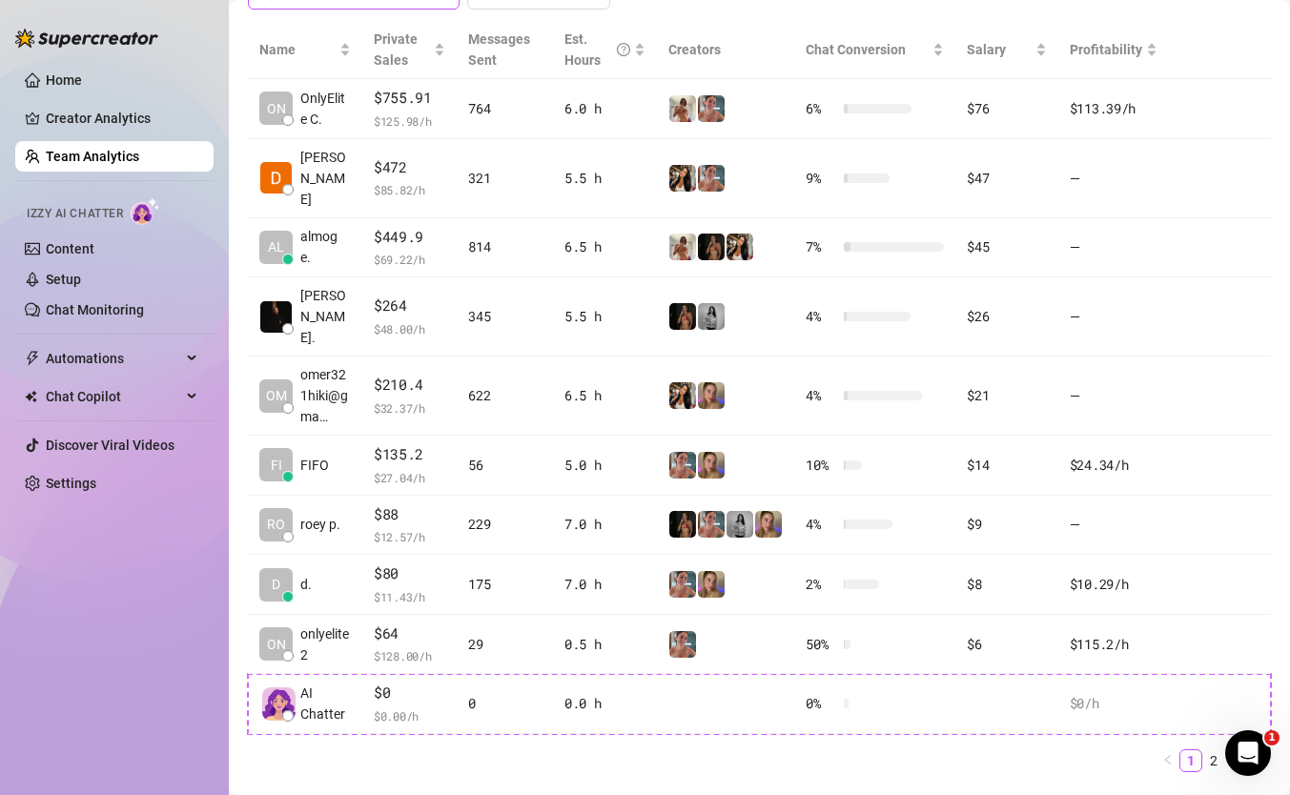
click at [369, 436] on td "$135.2 $ 27.04 /h" at bounding box center [409, 466] width 95 height 60
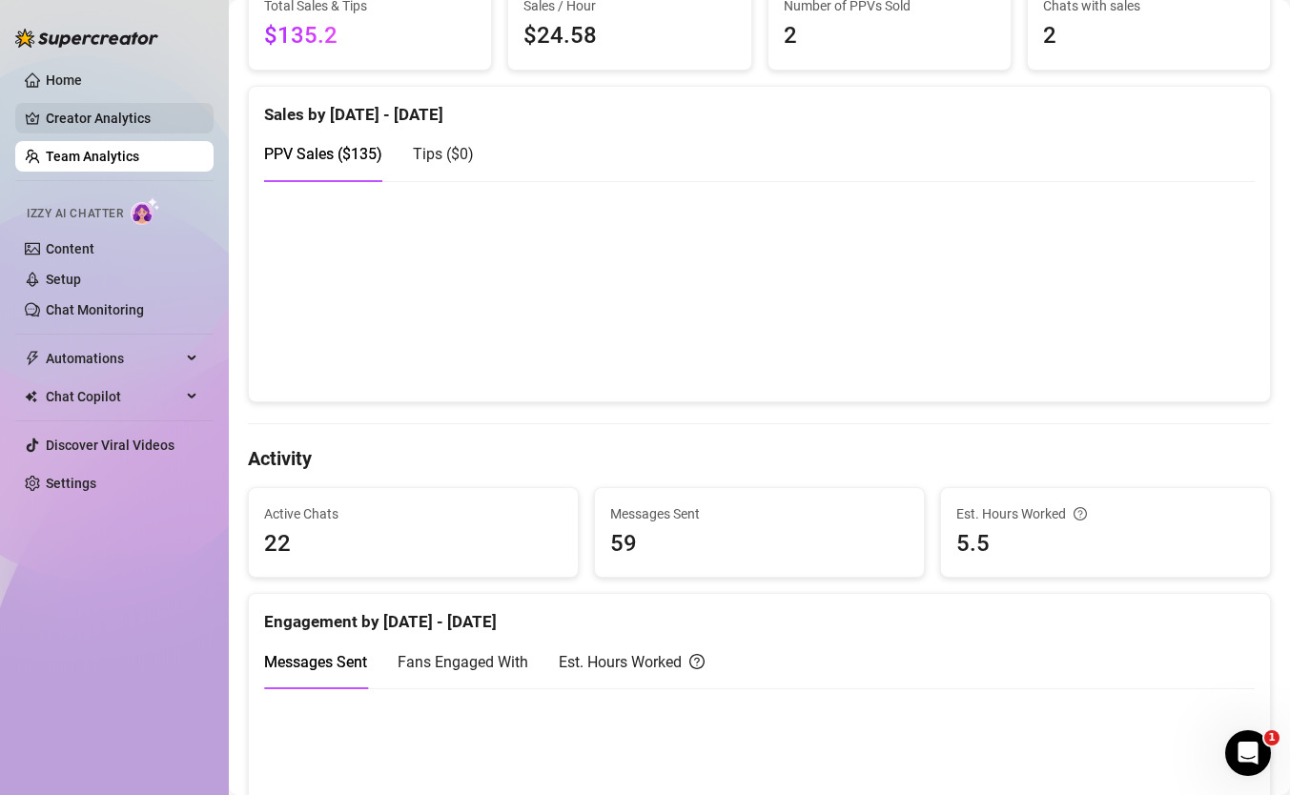
click at [121, 112] on link "Creator Analytics" at bounding box center [122, 118] width 153 height 31
